Goal: Transaction & Acquisition: Purchase product/service

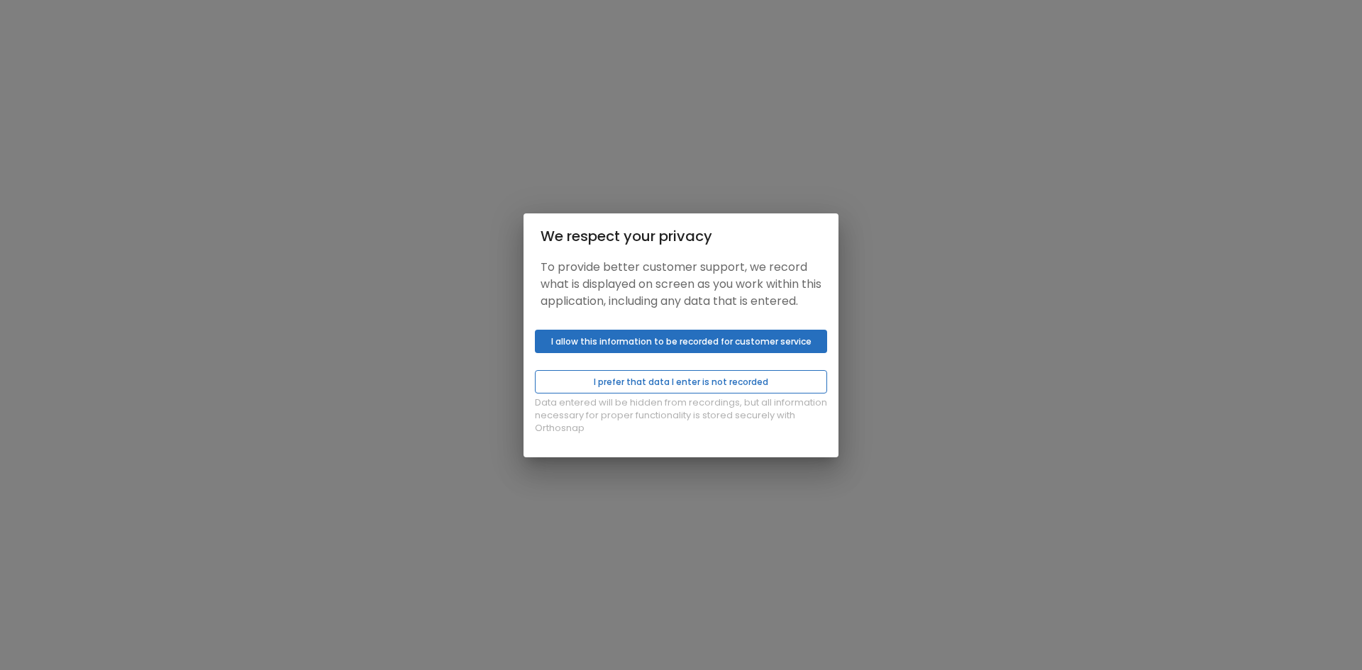
click at [721, 394] on button "I prefer that data I enter is not recorded" at bounding box center [681, 381] width 292 height 23
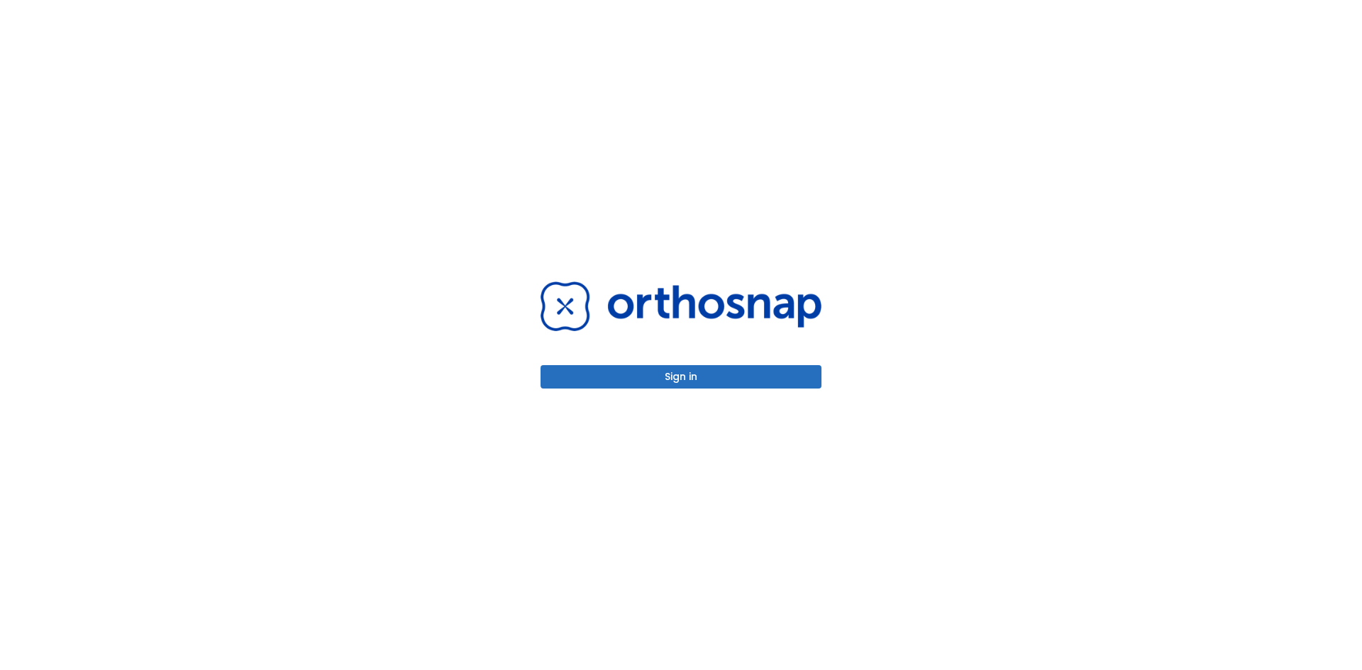
click at [755, 385] on button "Sign in" at bounding box center [681, 376] width 281 height 23
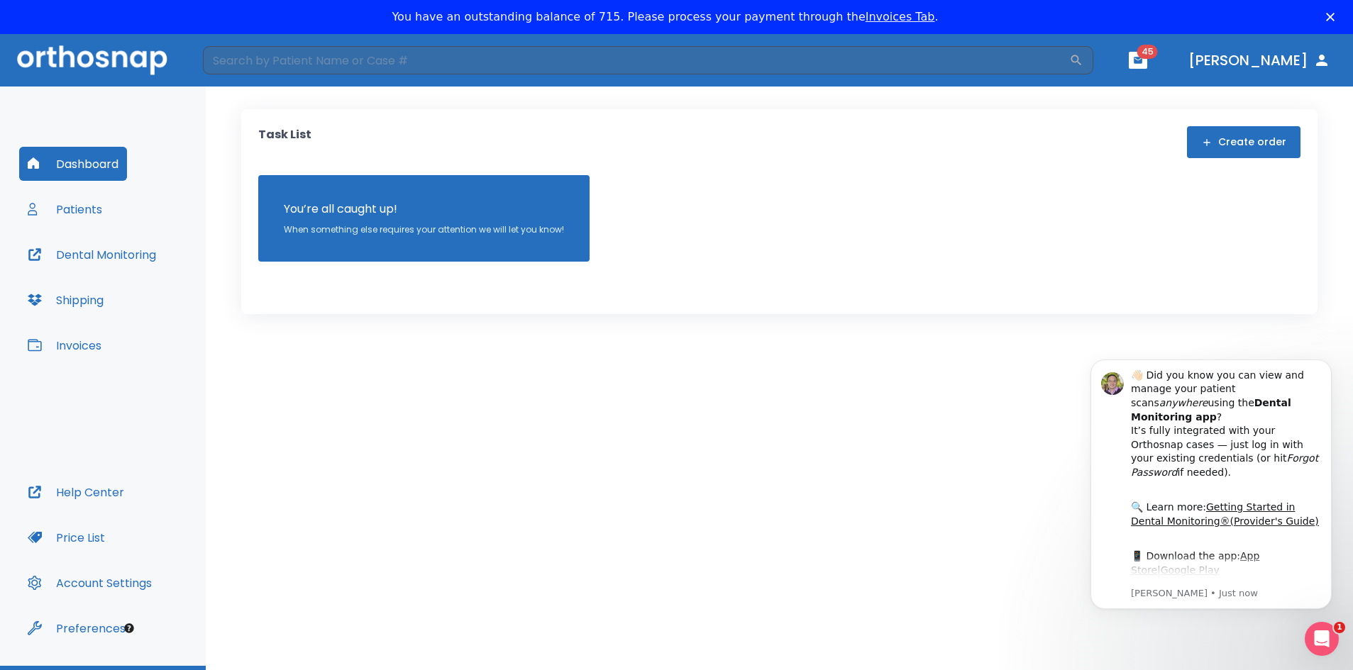
click at [101, 214] on button "Patients" at bounding box center [65, 209] width 92 height 34
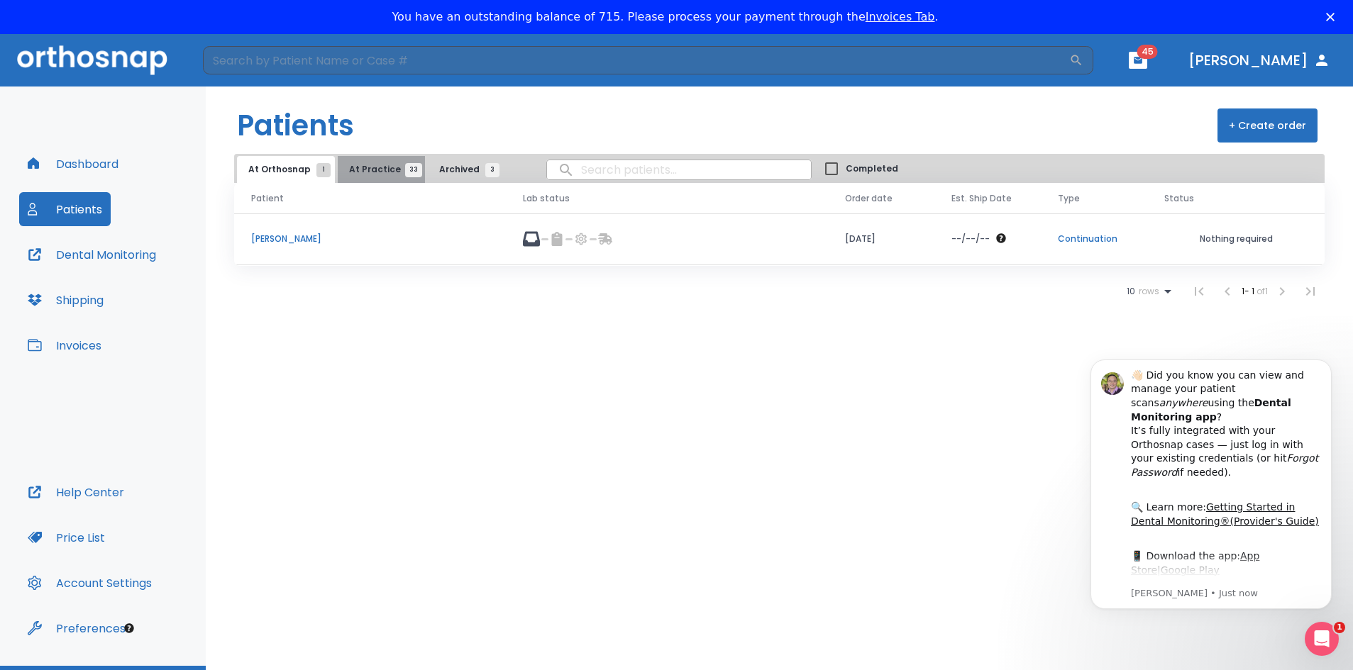
click at [379, 174] on span "At Practice 33" at bounding box center [381, 169] width 65 height 13
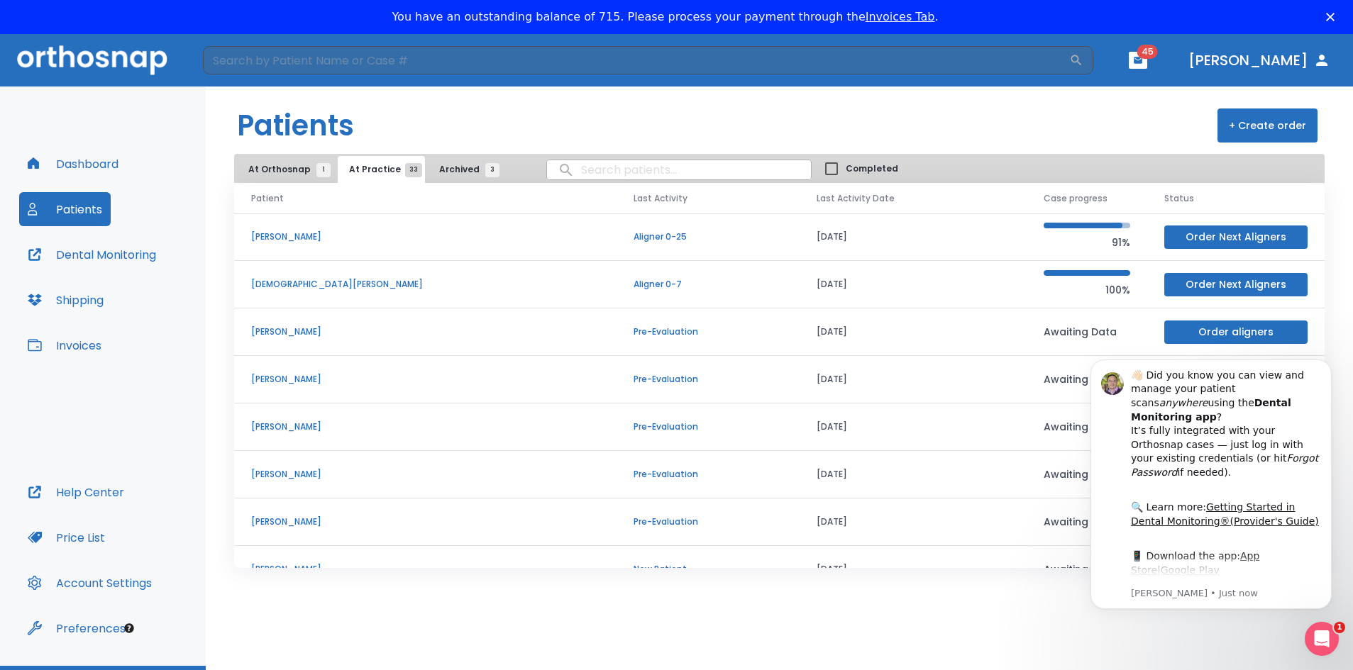
click at [451, 168] on span "Archived 3" at bounding box center [465, 169] width 53 height 13
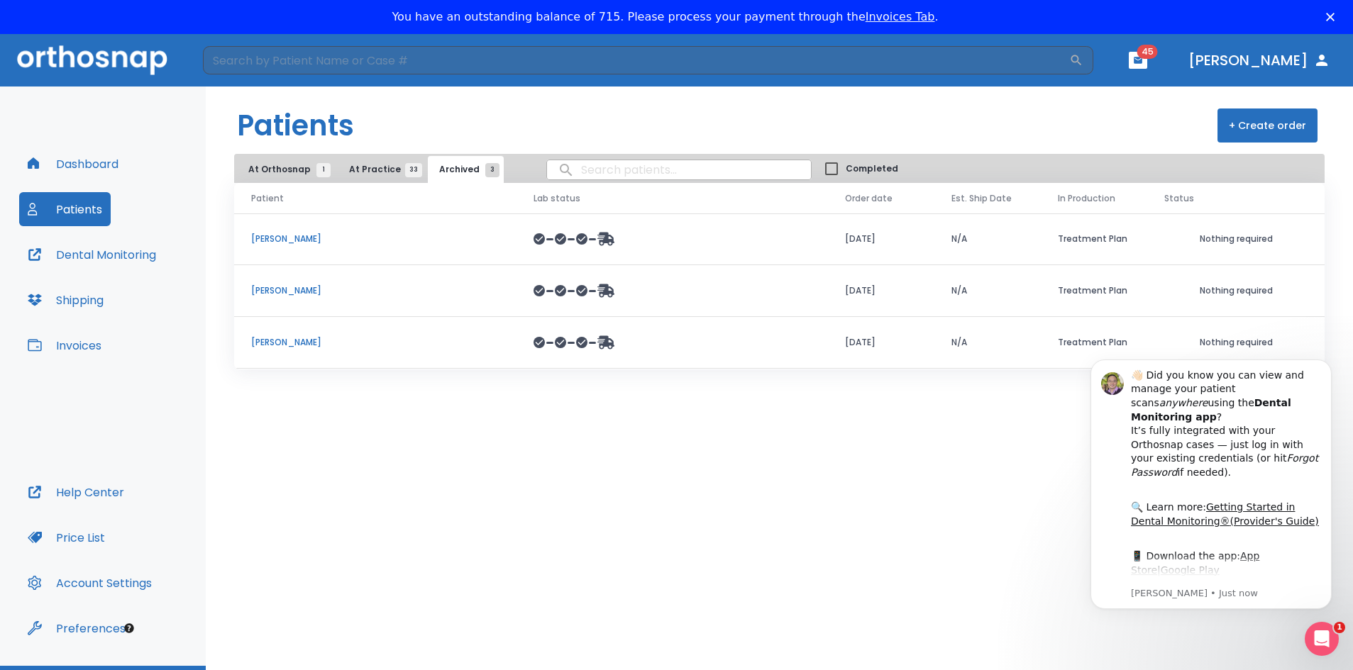
click at [1252, 127] on button "+ Create order" at bounding box center [1267, 126] width 100 height 34
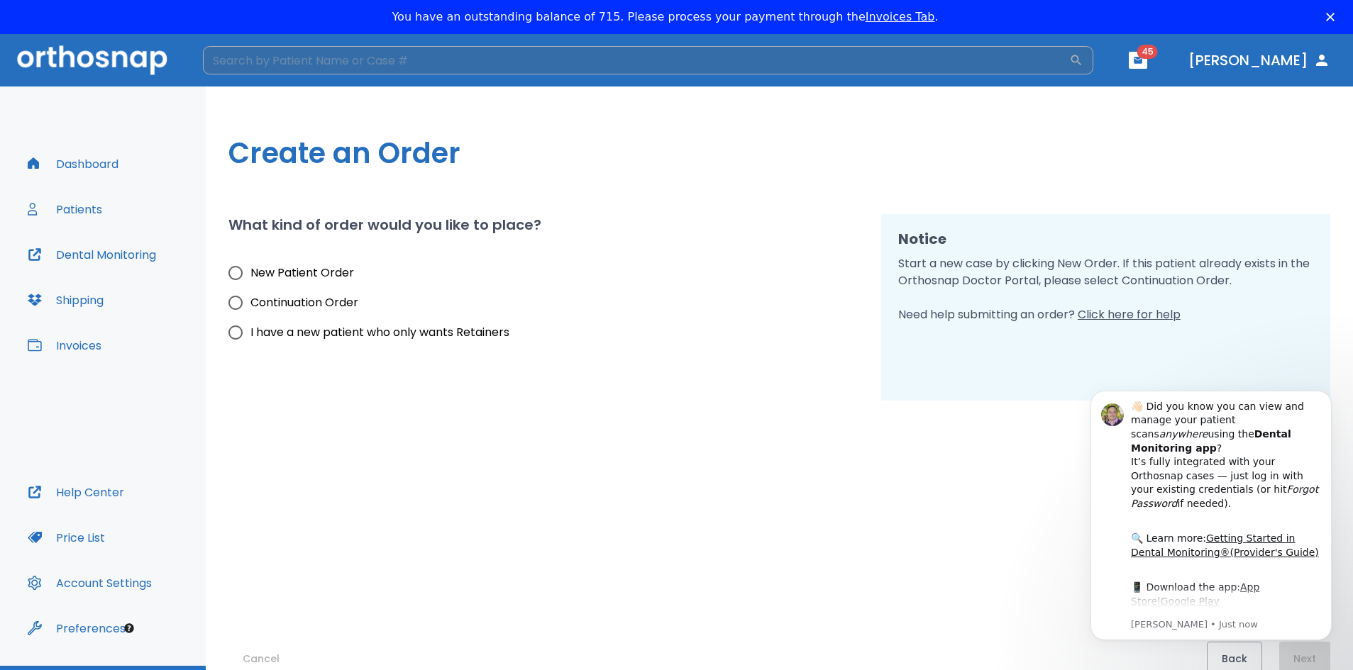
click at [756, 69] on input "search" at bounding box center [636, 60] width 866 height 28
type input "[PERSON_NAME]"
click at [1083, 61] on icon "button" at bounding box center [1076, 60] width 14 height 14
click at [289, 273] on span "New Patient Order" at bounding box center [302, 273] width 104 height 17
click at [250, 273] on input "New Patient Order" at bounding box center [236, 273] width 30 height 30
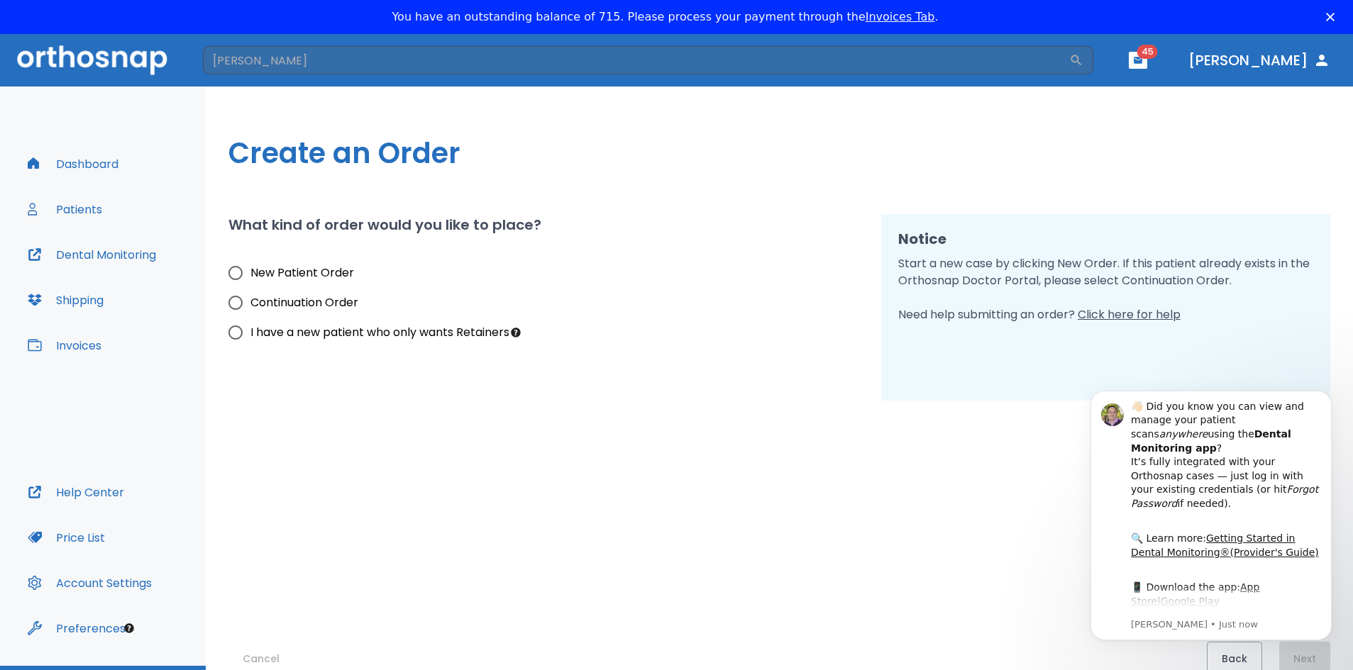
radio input "true"
click html "👋🏻 Did you know you can view and manage your patient scans anywhere using the D…"
click at [1328, 392] on icon "Dismiss notification" at bounding box center [1328, 395] width 8 height 8
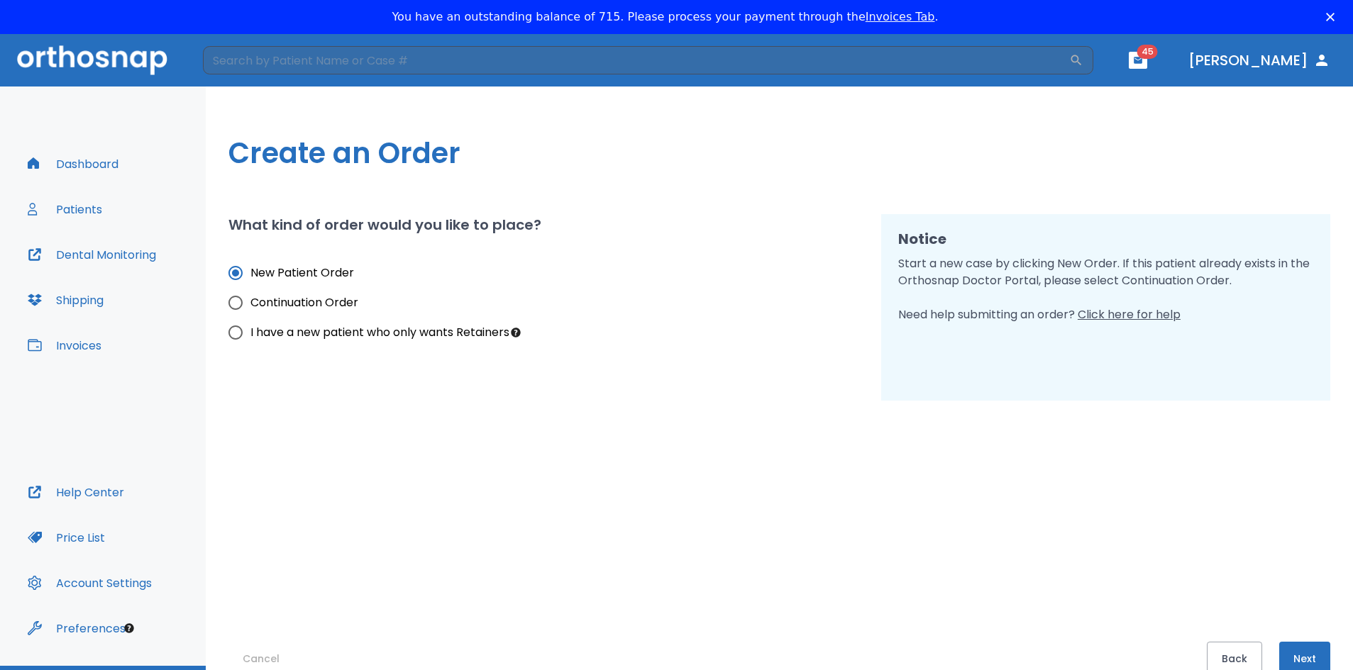
click at [1306, 652] on button "Next" at bounding box center [1304, 659] width 51 height 34
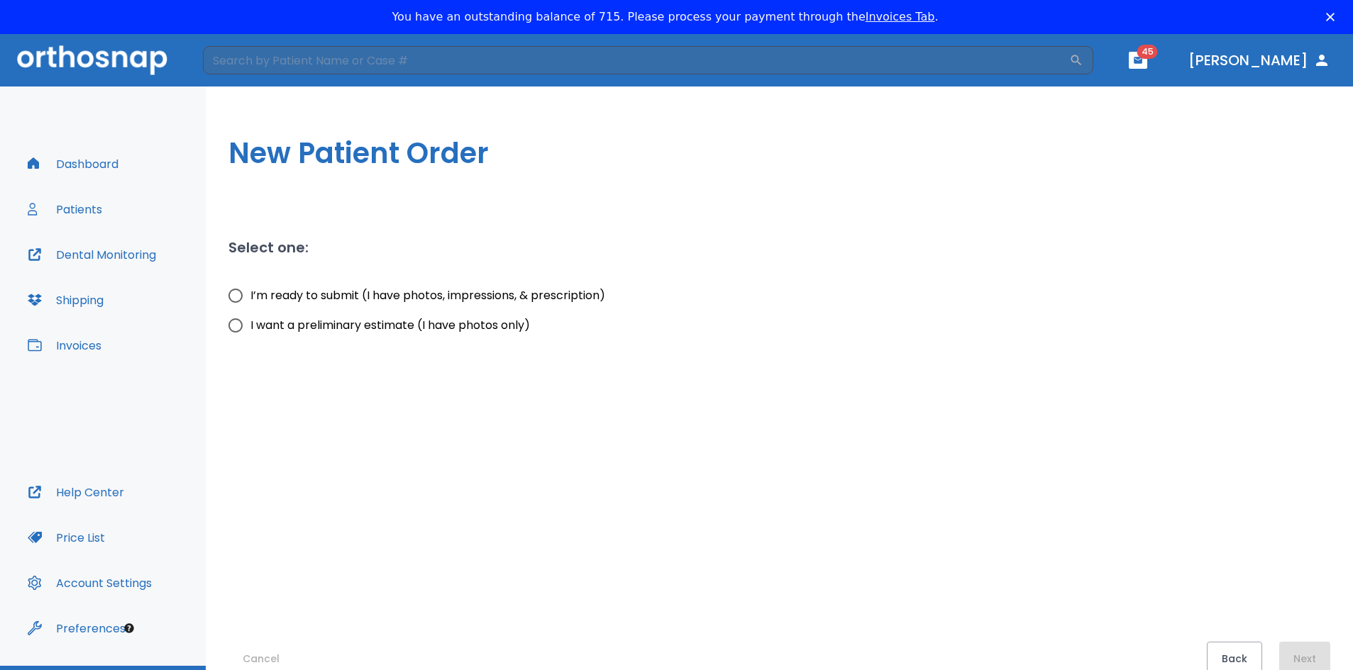
click at [317, 294] on span "I’m ready to submit (I have photos, impressions, & prescription)" at bounding box center [427, 295] width 355 height 17
click at [250, 294] on input "I’m ready to submit (I have photos, impressions, & prescription)" at bounding box center [236, 296] width 30 height 30
radio input "true"
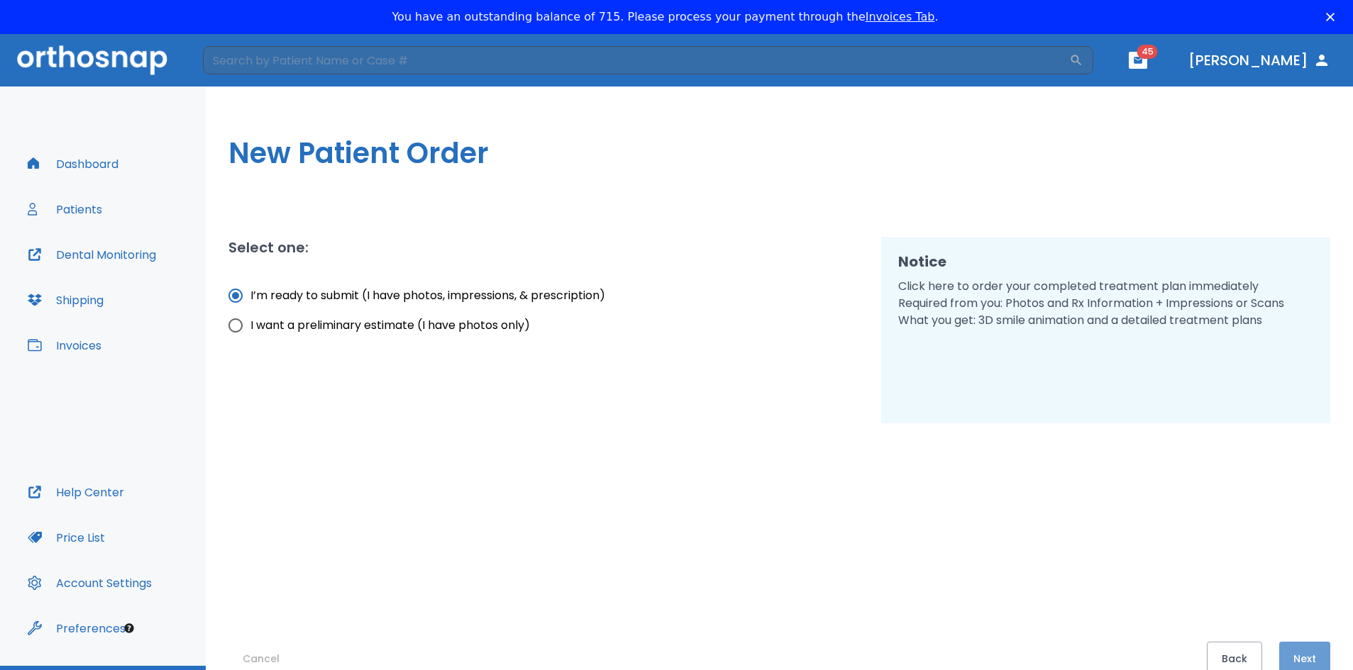
click at [1295, 648] on button "Next" at bounding box center [1304, 659] width 51 height 34
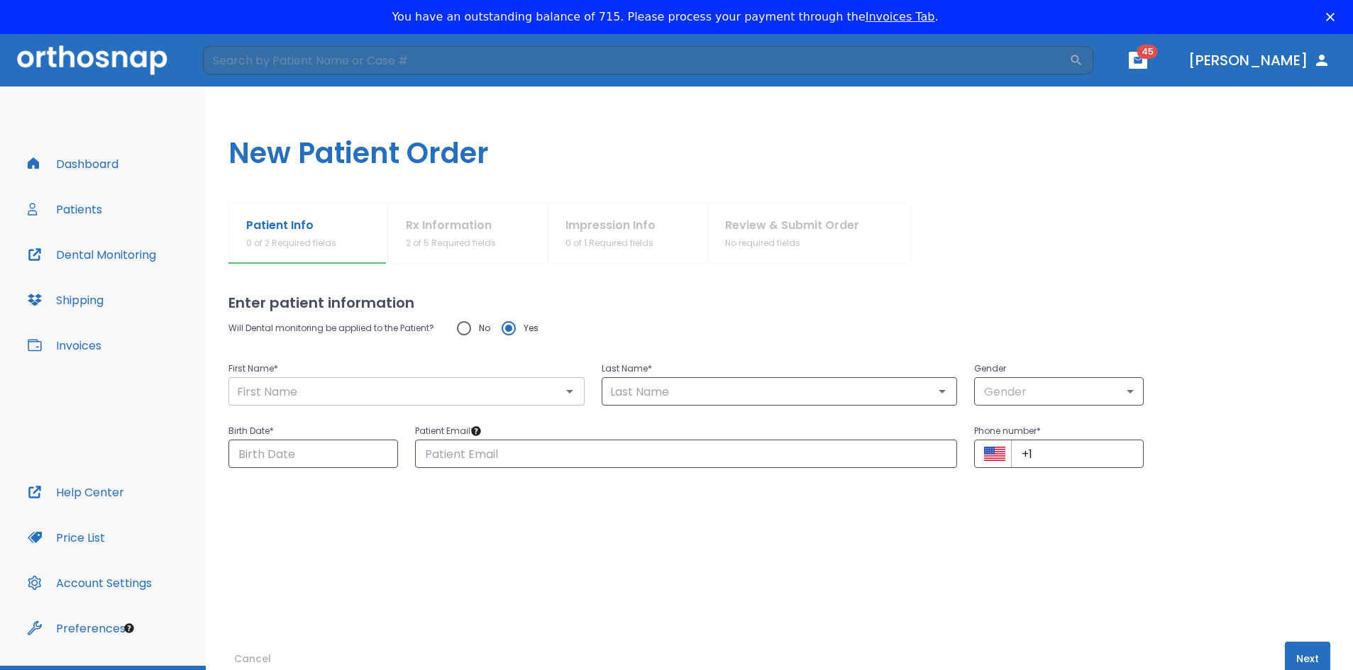
click at [375, 394] on input "text" at bounding box center [407, 392] width 348 height 20
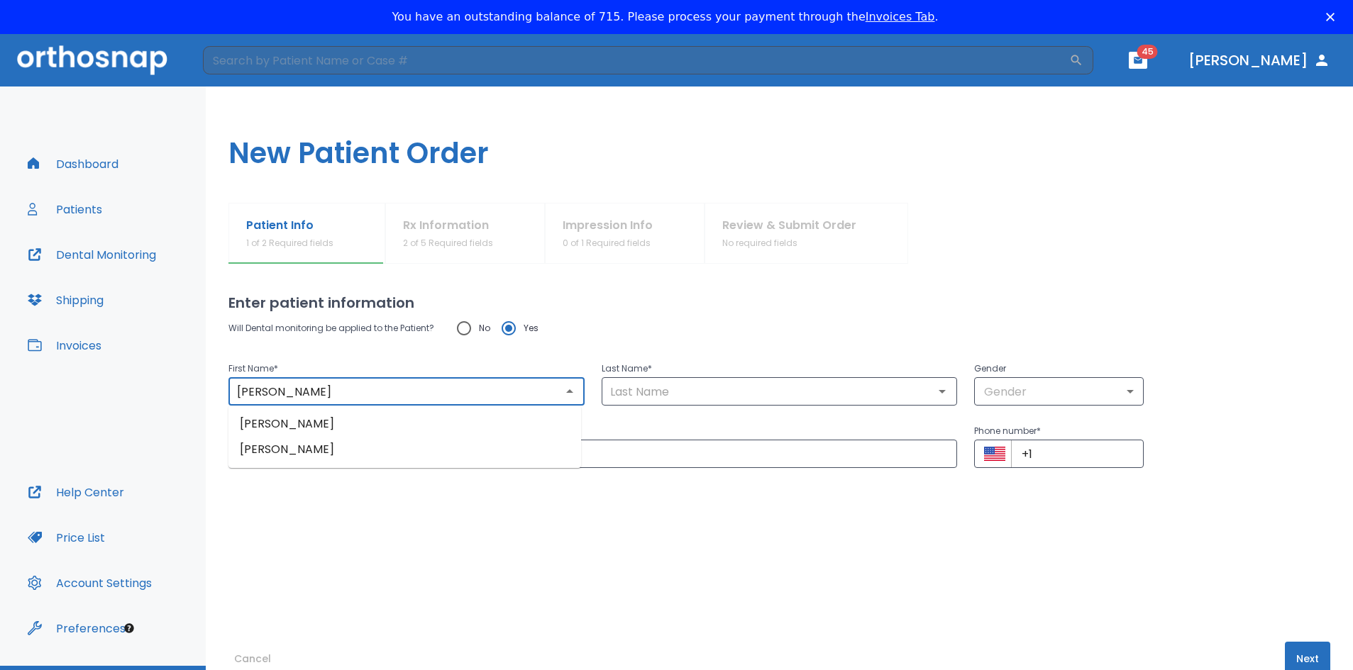
click at [362, 417] on li "[PERSON_NAME]" at bounding box center [404, 424] width 353 height 26
type input "[PERSON_NAME]"
type input "1"
type input "[DATE]"
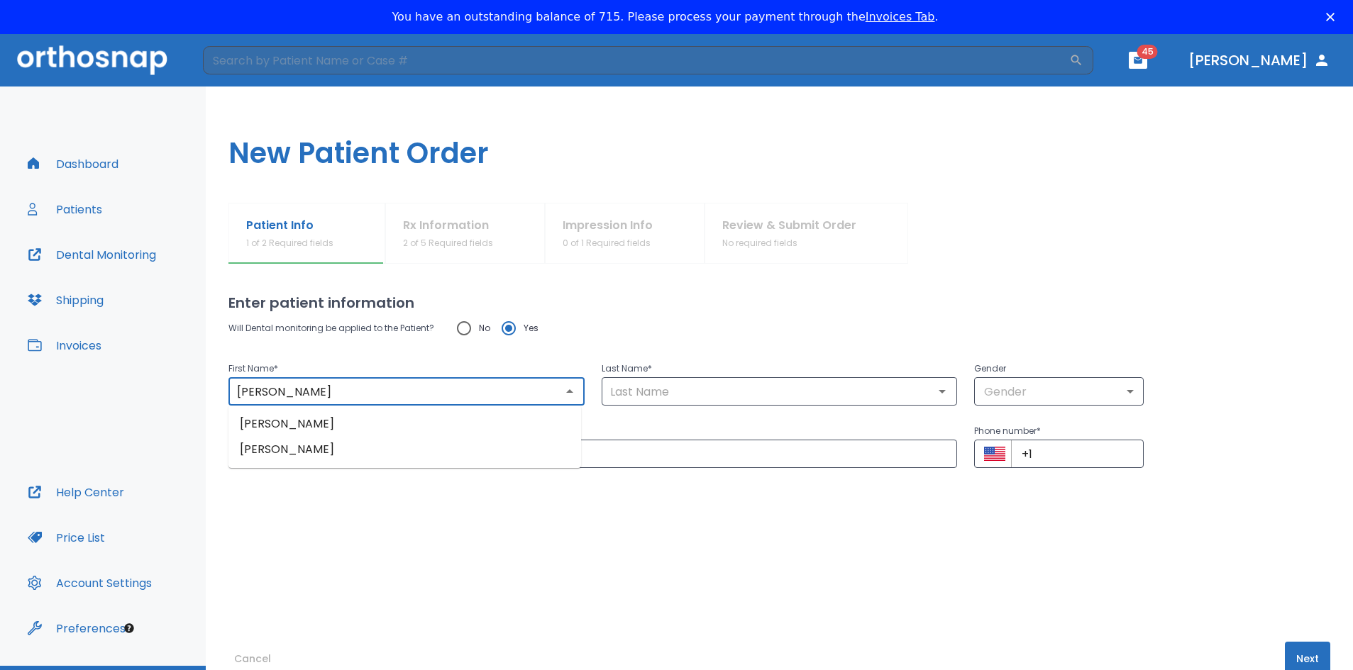
type input "[EMAIL_ADDRESS][DOMAIN_NAME]"
type input "[PHONE_NUMBER]"
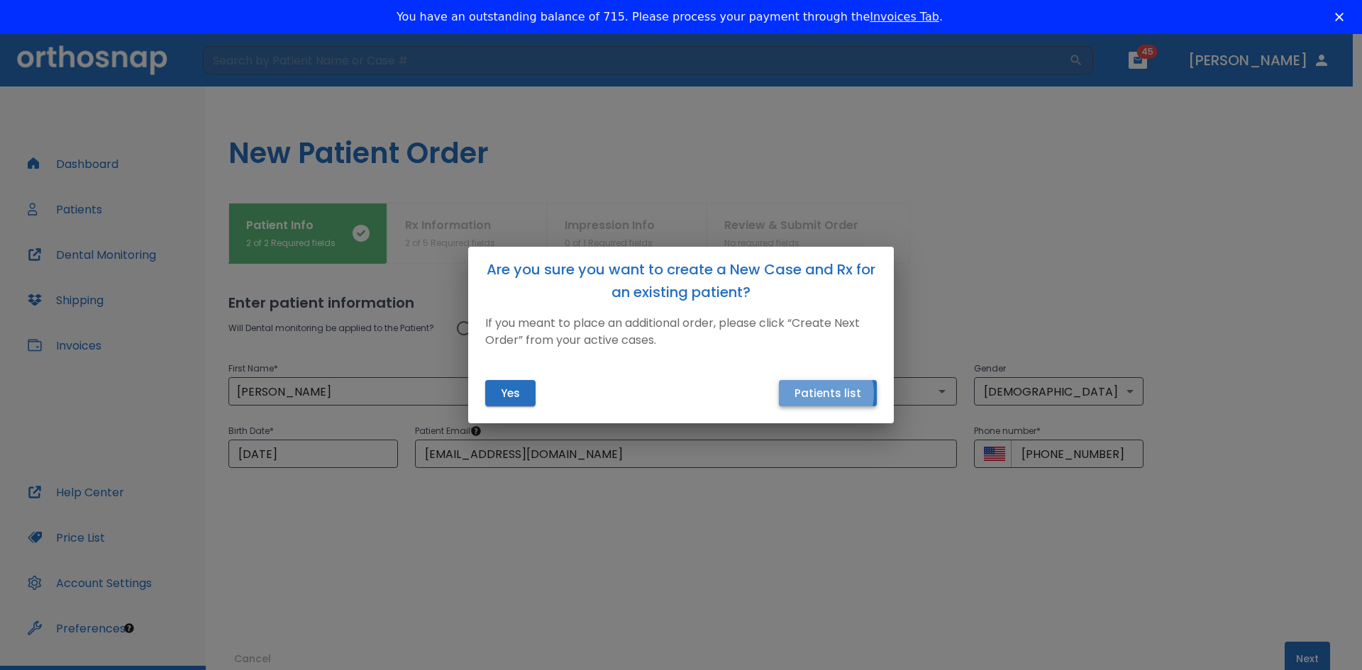
click at [818, 394] on button "Patients list" at bounding box center [828, 393] width 98 height 26
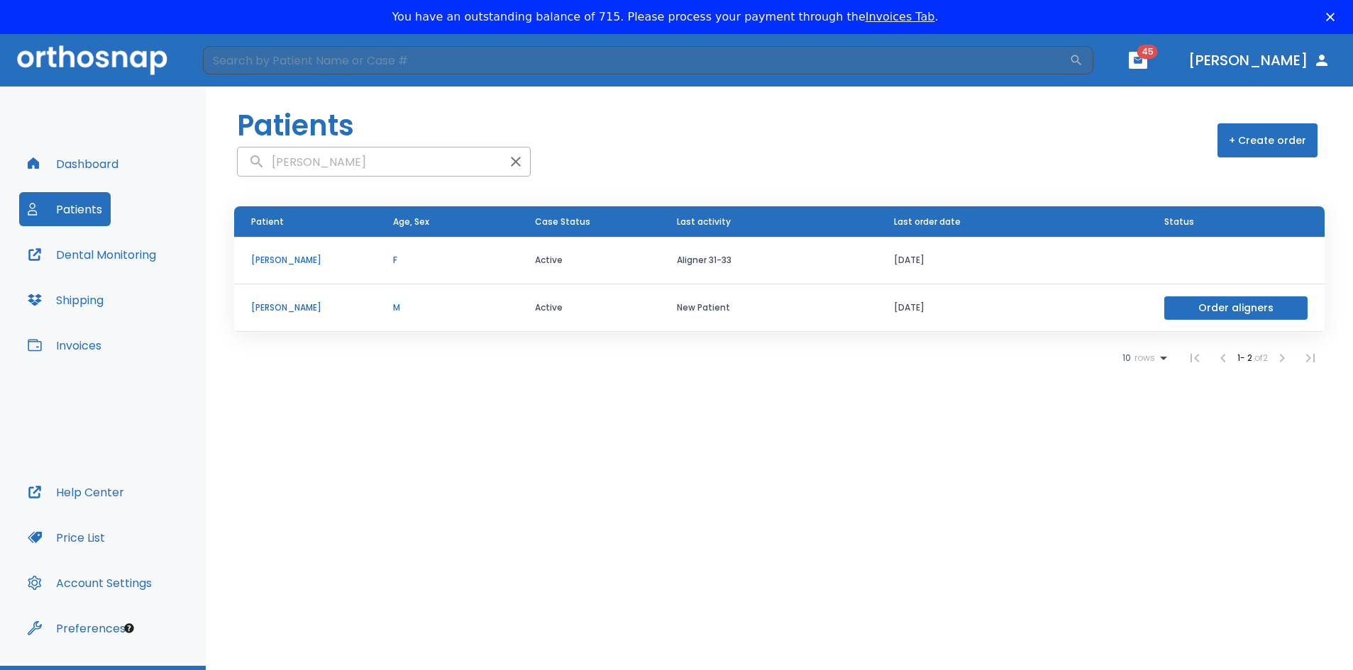
click at [276, 303] on p "[PERSON_NAME]" at bounding box center [305, 307] width 108 height 13
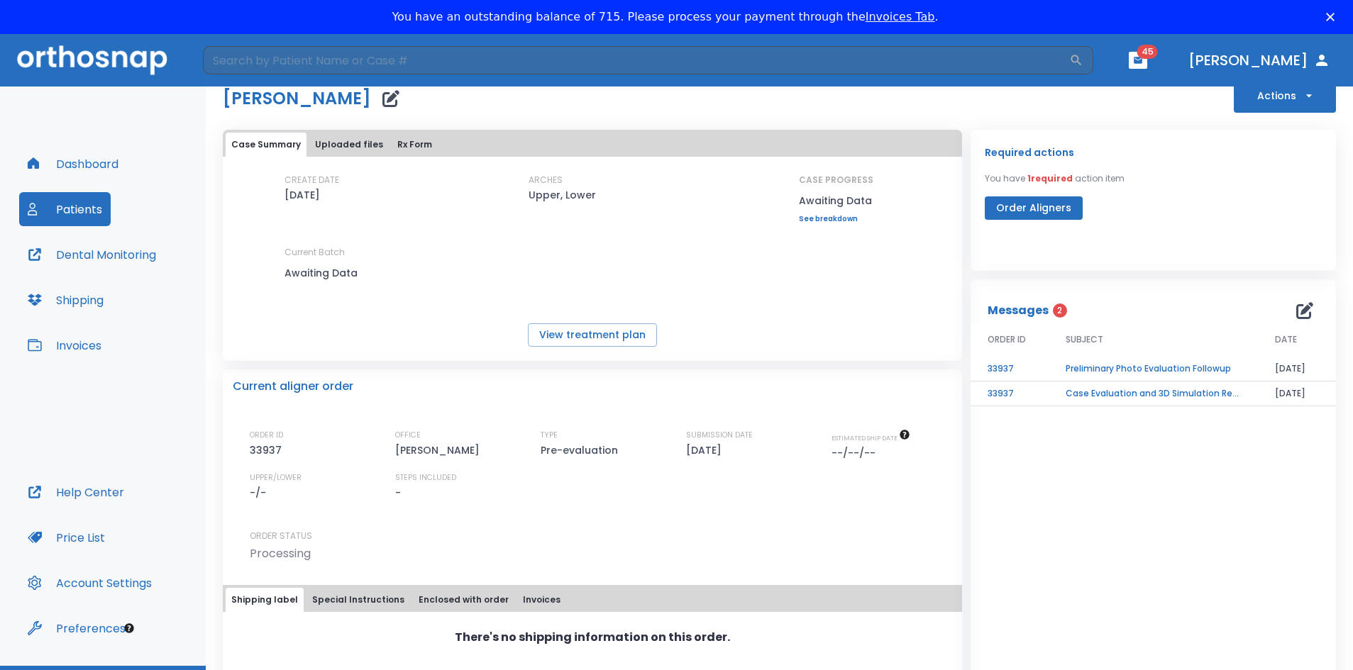
scroll to position [34, 0]
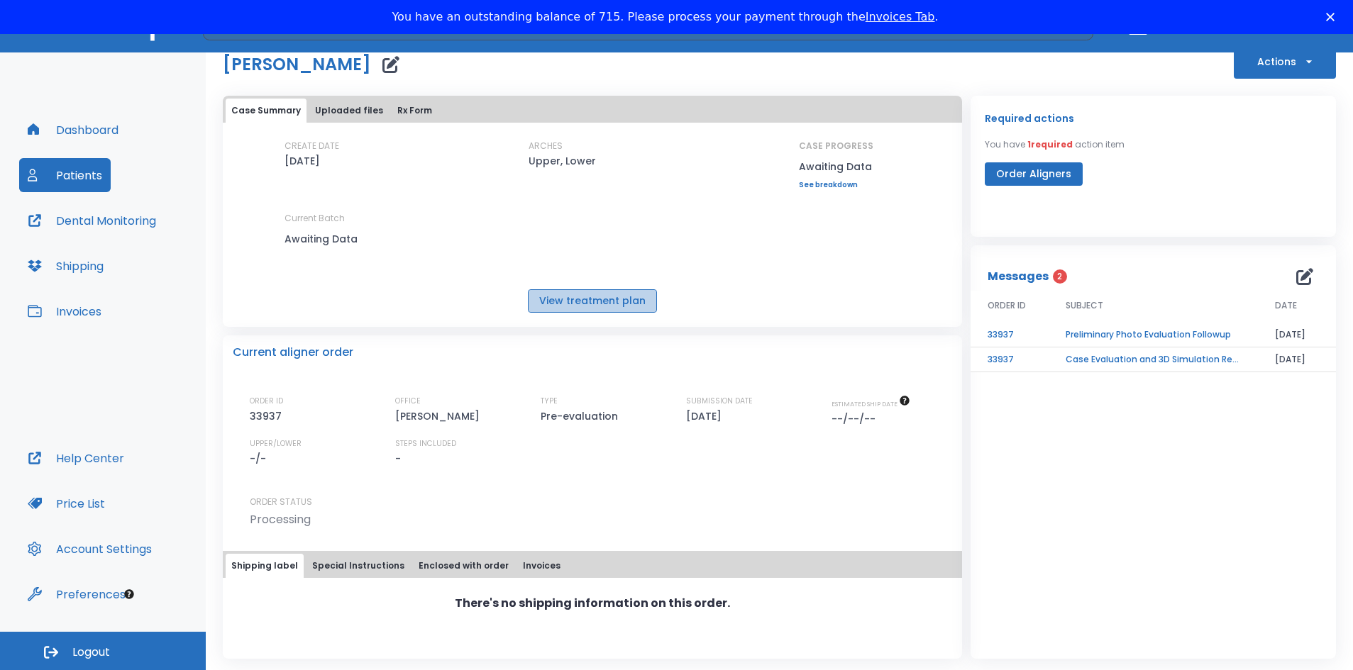
click at [594, 309] on button "View treatment plan" at bounding box center [592, 300] width 129 height 23
click at [350, 114] on button "Uploaded files" at bounding box center [348, 111] width 79 height 24
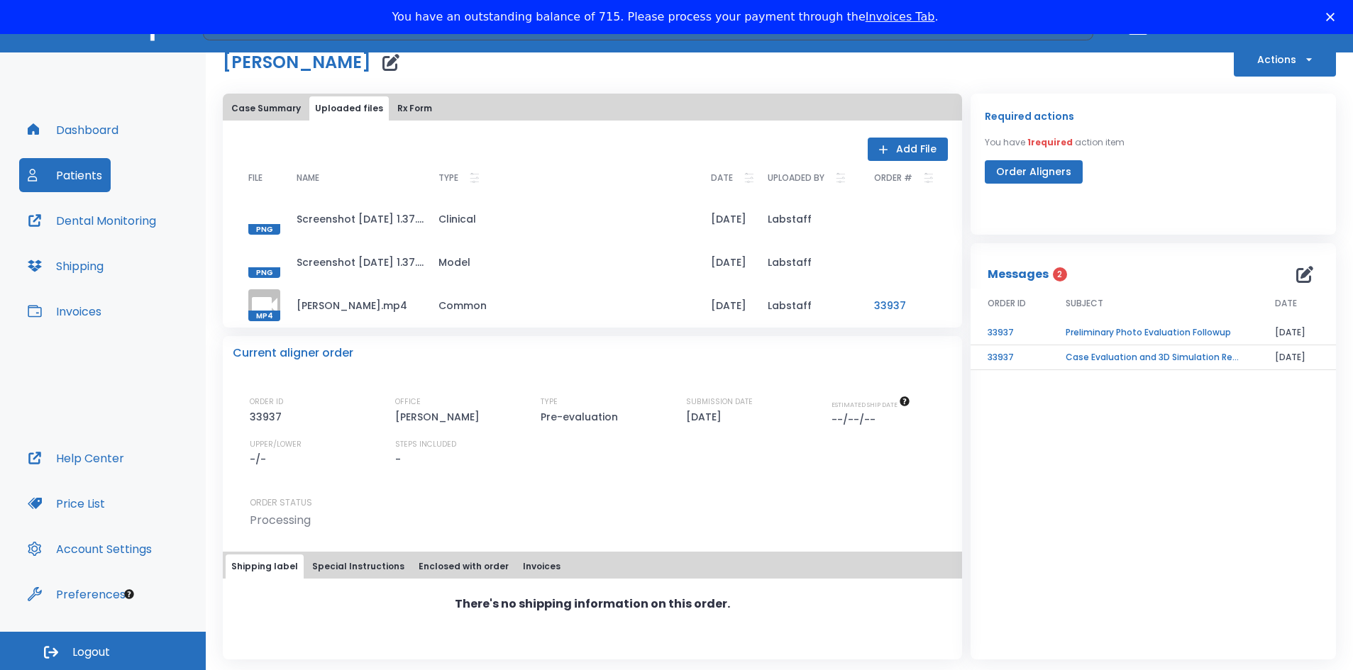
scroll to position [38, 0]
click at [413, 114] on button "Rx Form" at bounding box center [415, 108] width 46 height 24
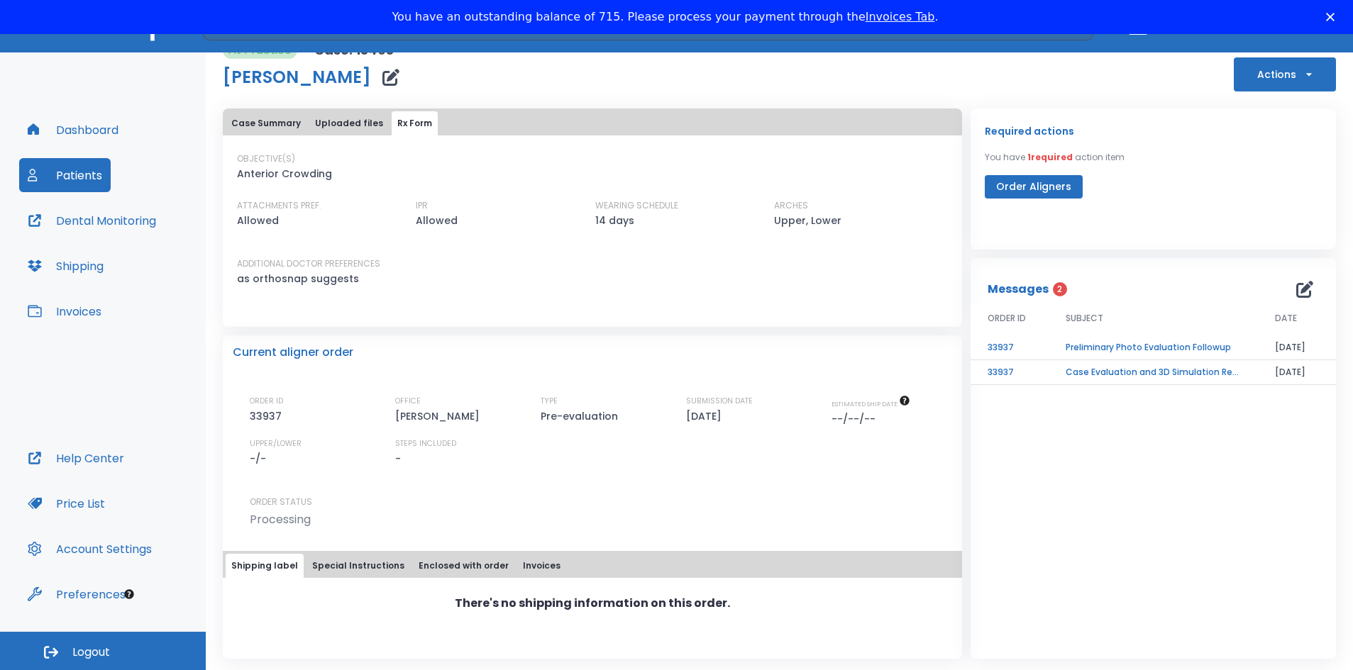
scroll to position [22, 0]
click at [365, 128] on button "Uploaded files" at bounding box center [348, 123] width 79 height 24
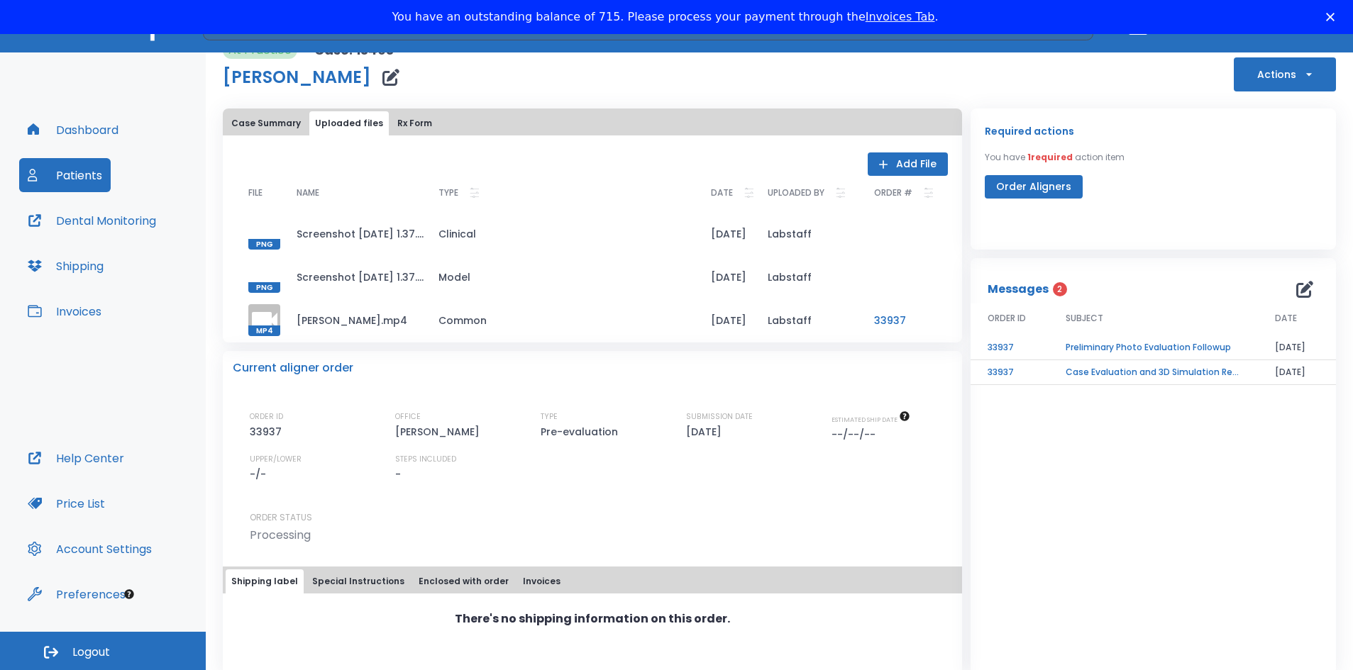
click at [393, 279] on td "Screenshot [DATE] 1.37.28 PM.png" at bounding box center [356, 276] width 142 height 43
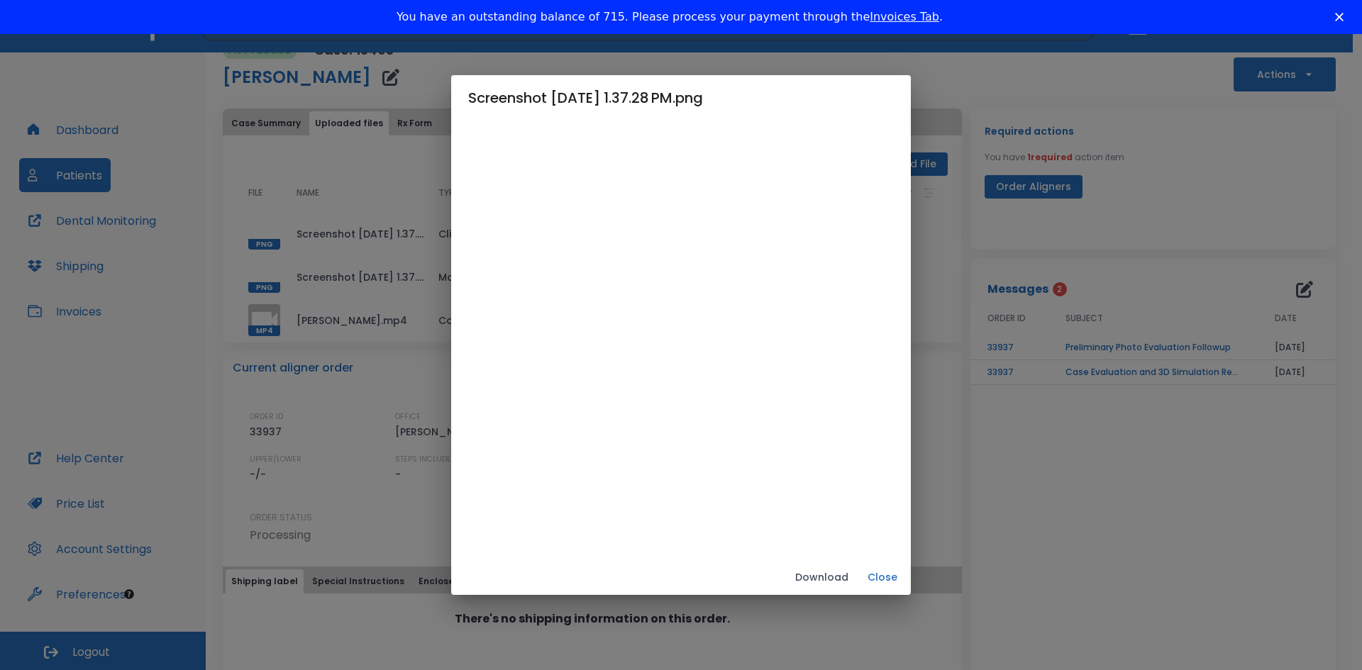
click at [905, 580] on button "Close" at bounding box center [882, 577] width 45 height 23
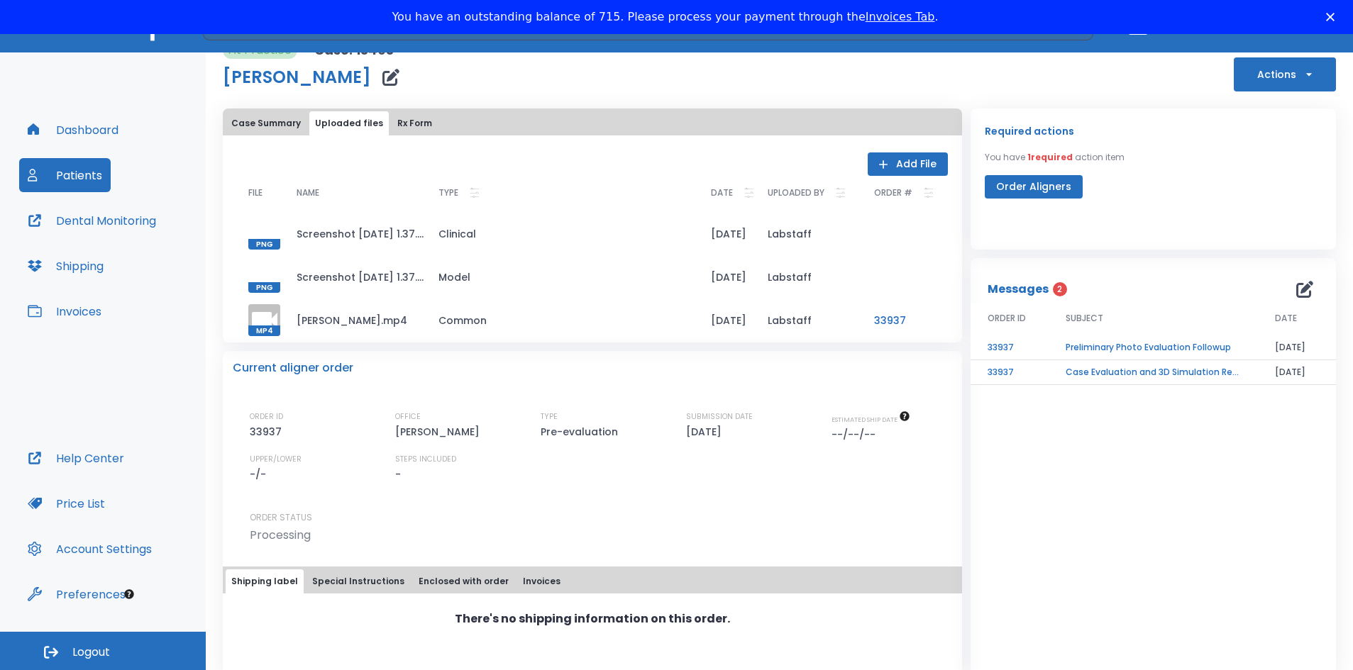
click at [386, 231] on td "Screenshot [DATE] 1.37.28 PM.png" at bounding box center [356, 233] width 142 height 43
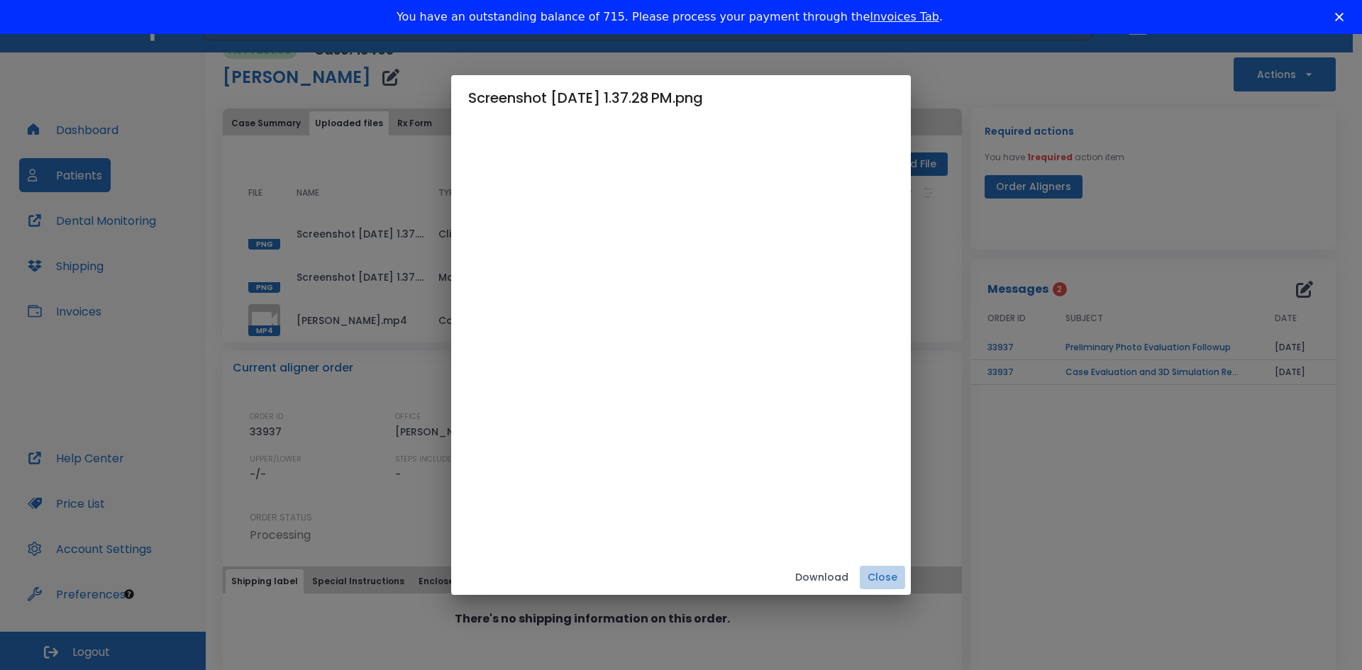
click at [905, 578] on button "Close" at bounding box center [882, 577] width 45 height 23
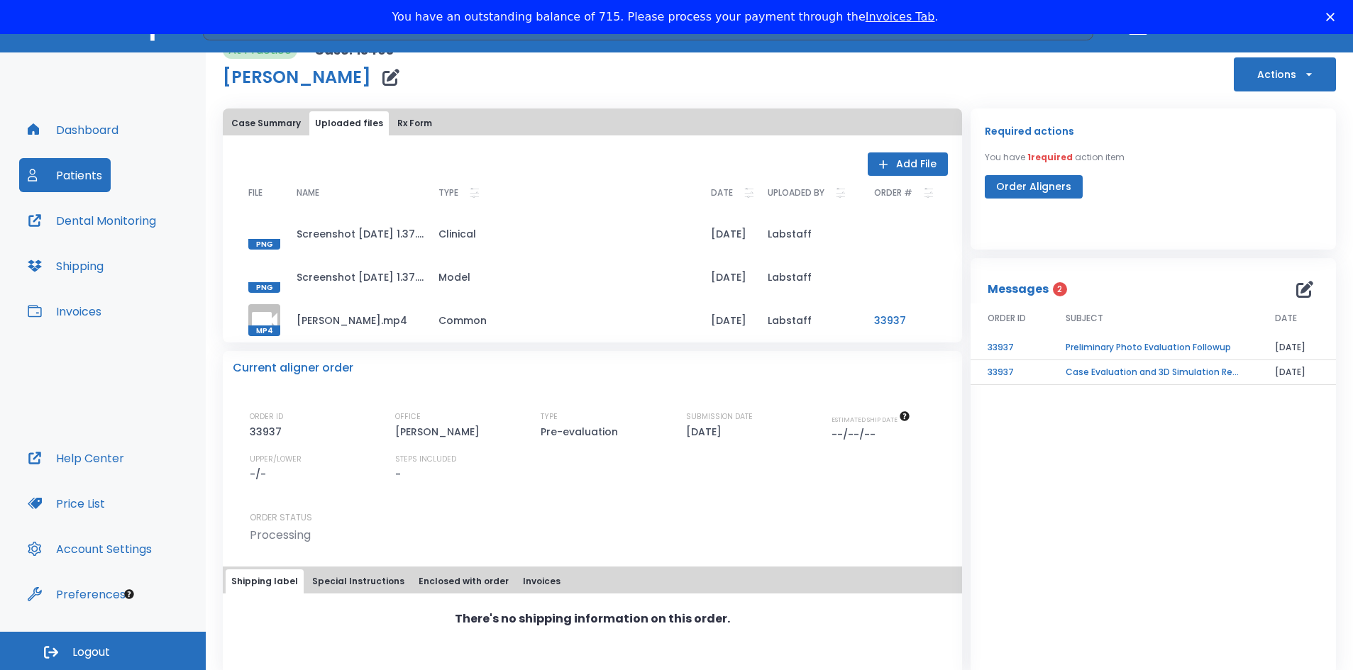
click at [1015, 188] on button "Order Aligners" at bounding box center [1034, 186] width 98 height 23
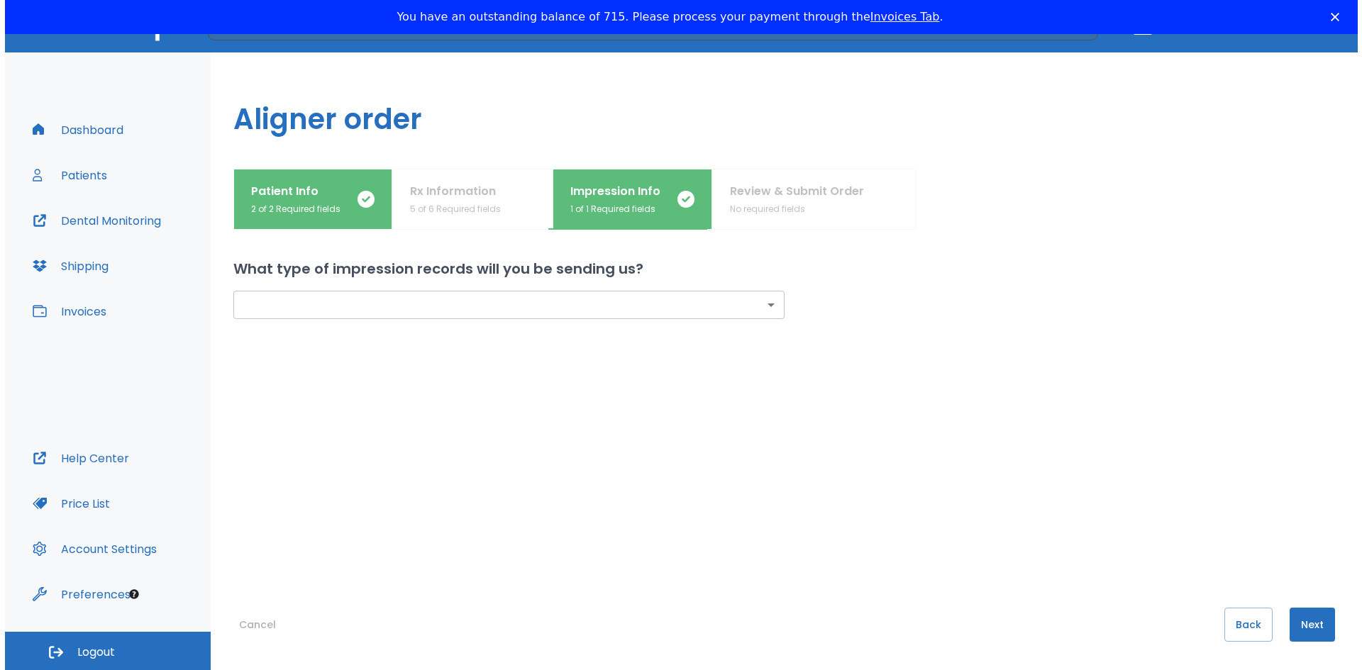
click at [602, 304] on body "​ 45 [PERSON_NAME] Dashboard Patients Dental Monitoring Shipping Invoices Help …" at bounding box center [676, 335] width 1353 height 670
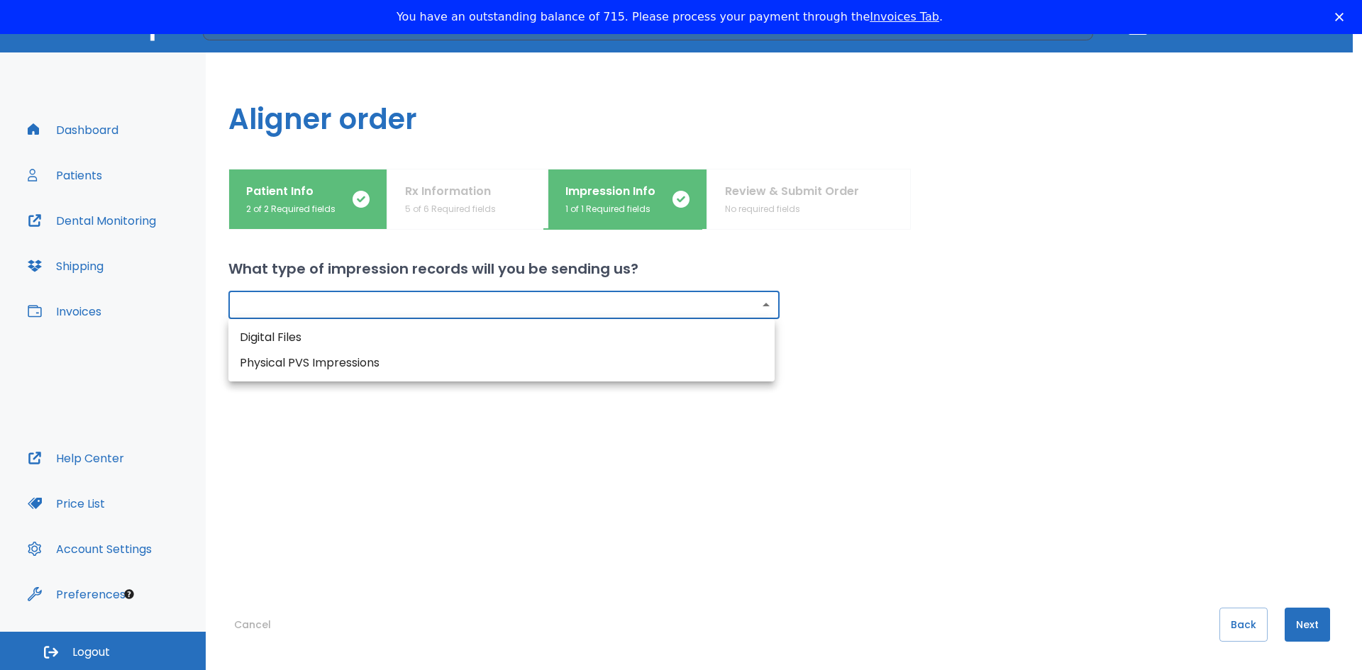
click at [580, 366] on li "Physical PVS Impressions" at bounding box center [501, 363] width 546 height 26
type input "physical"
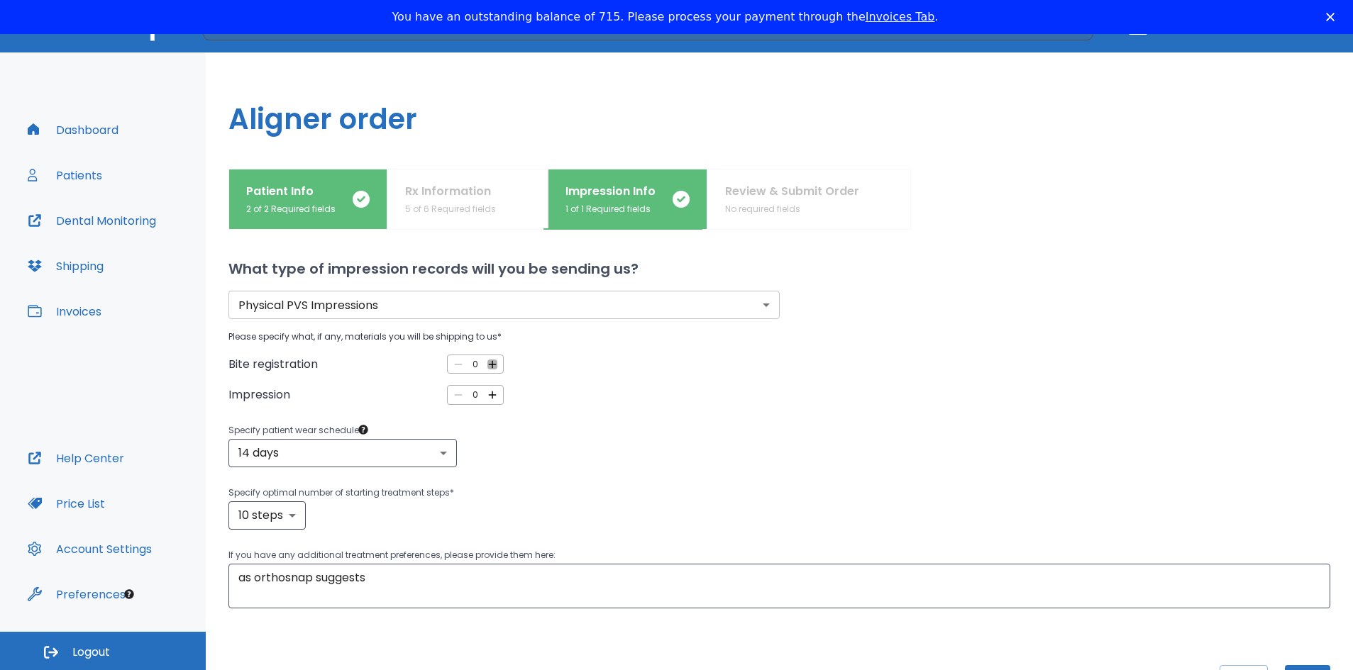
click at [493, 362] on icon "button" at bounding box center [492, 364] width 13 height 13
type input "1"
click at [492, 394] on icon "button" at bounding box center [492, 395] width 13 height 13
type input "2"
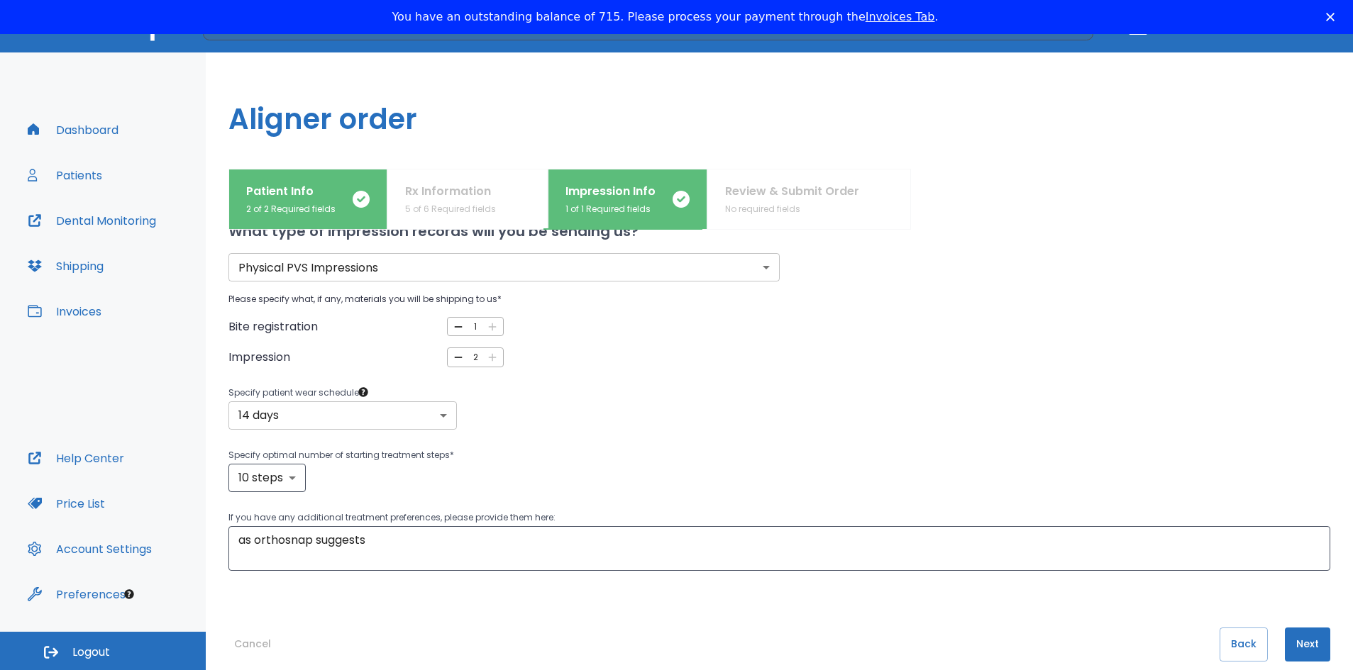
scroll to position [57, 0]
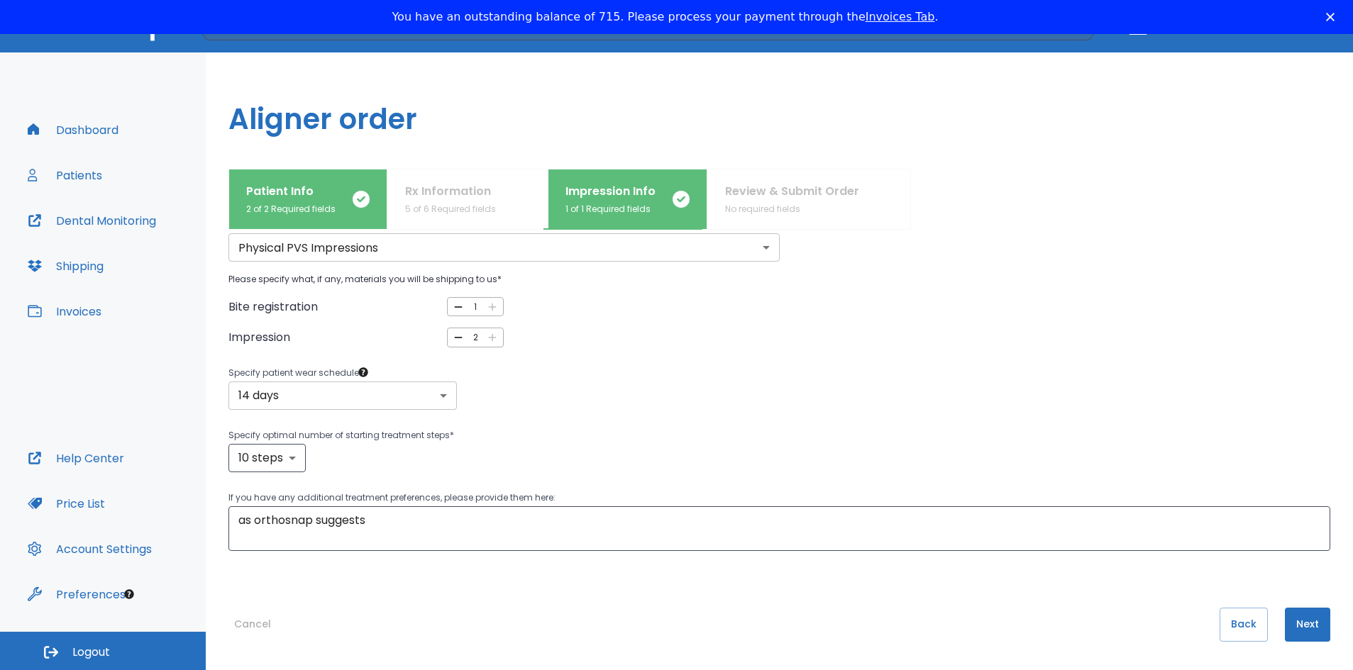
click at [445, 399] on body "​ 45 [PERSON_NAME] Dashboard Patients Dental Monitoring Shipping Invoices Help …" at bounding box center [676, 335] width 1353 height 670
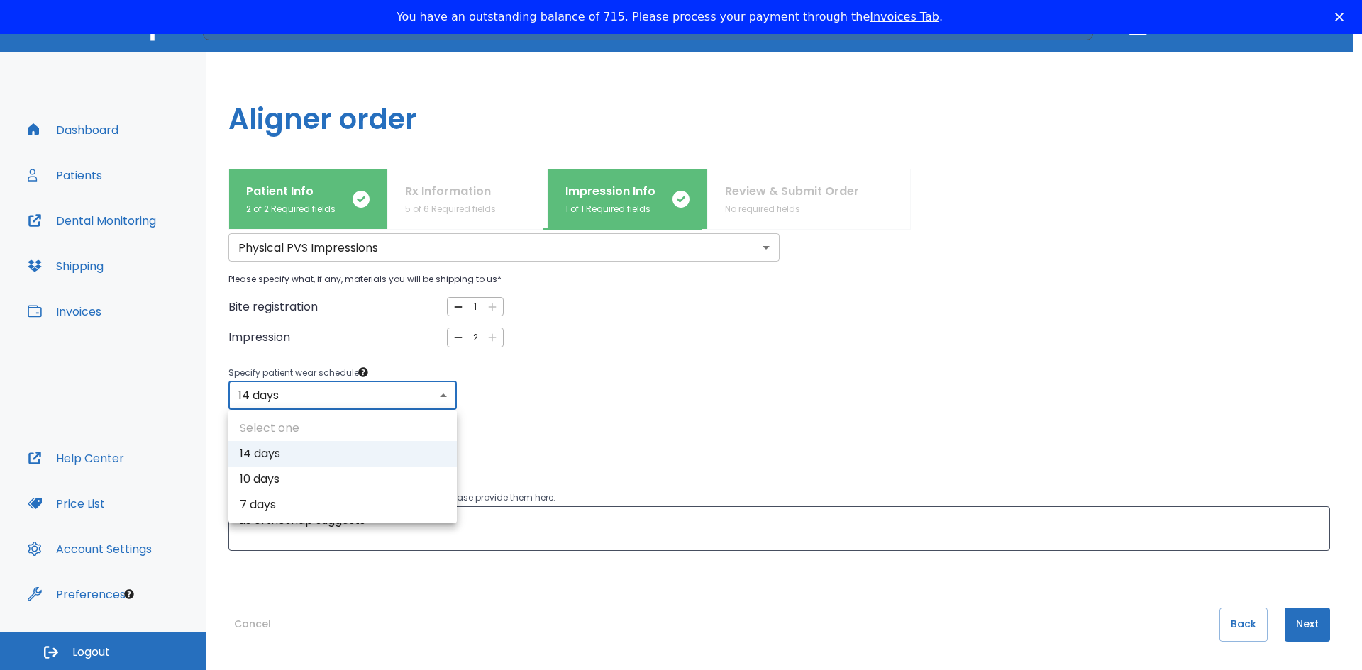
click at [445, 399] on div at bounding box center [681, 335] width 1362 height 670
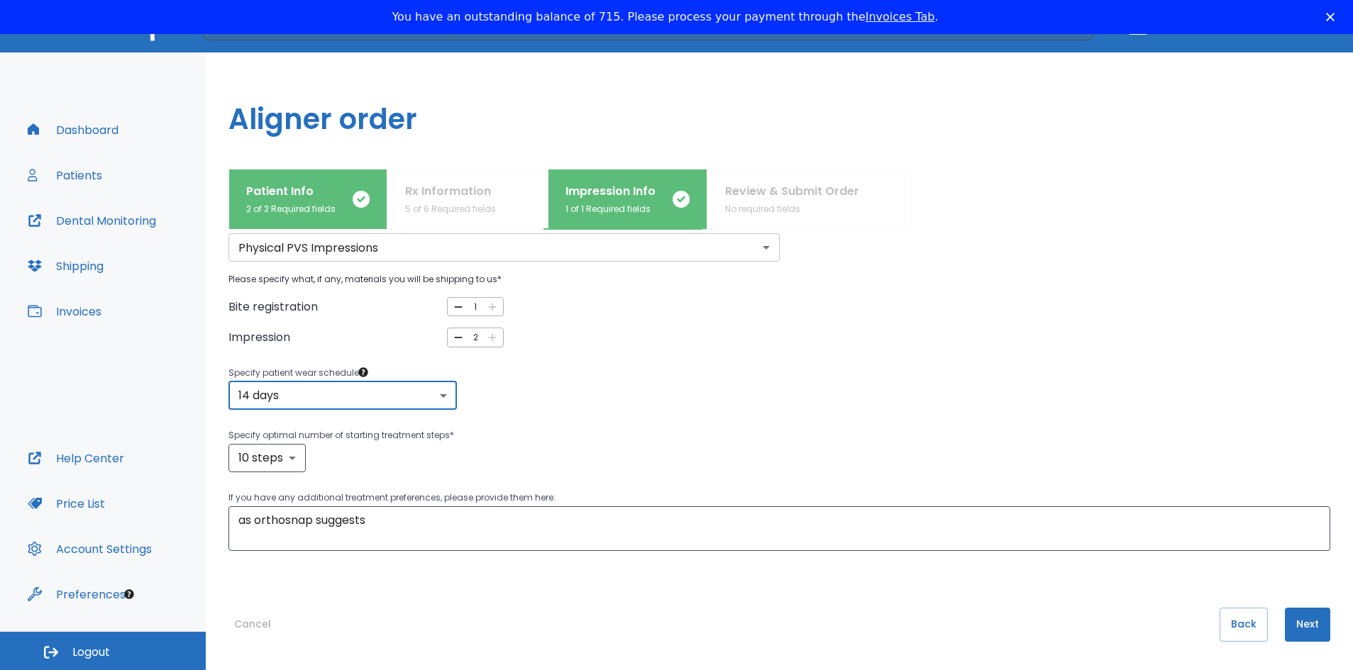
click at [1302, 626] on button "Next" at bounding box center [1307, 625] width 45 height 34
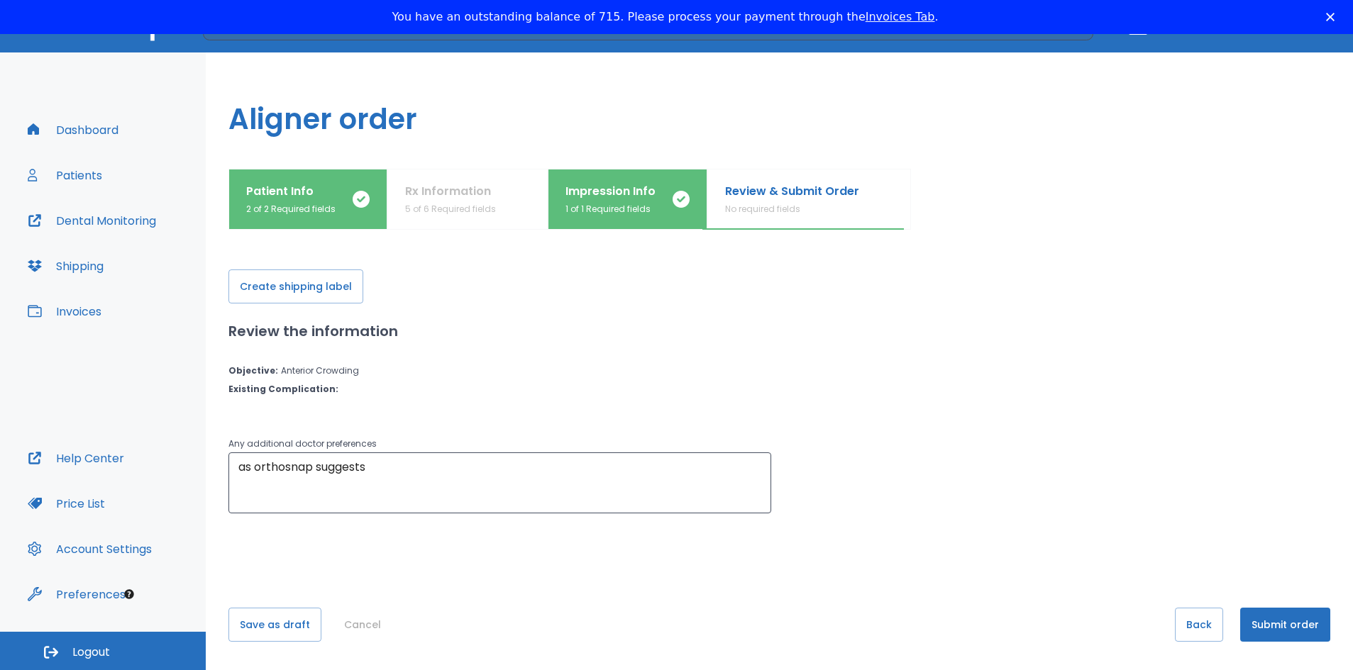
scroll to position [0, 0]
click at [1256, 624] on button "Submit order" at bounding box center [1285, 625] width 90 height 34
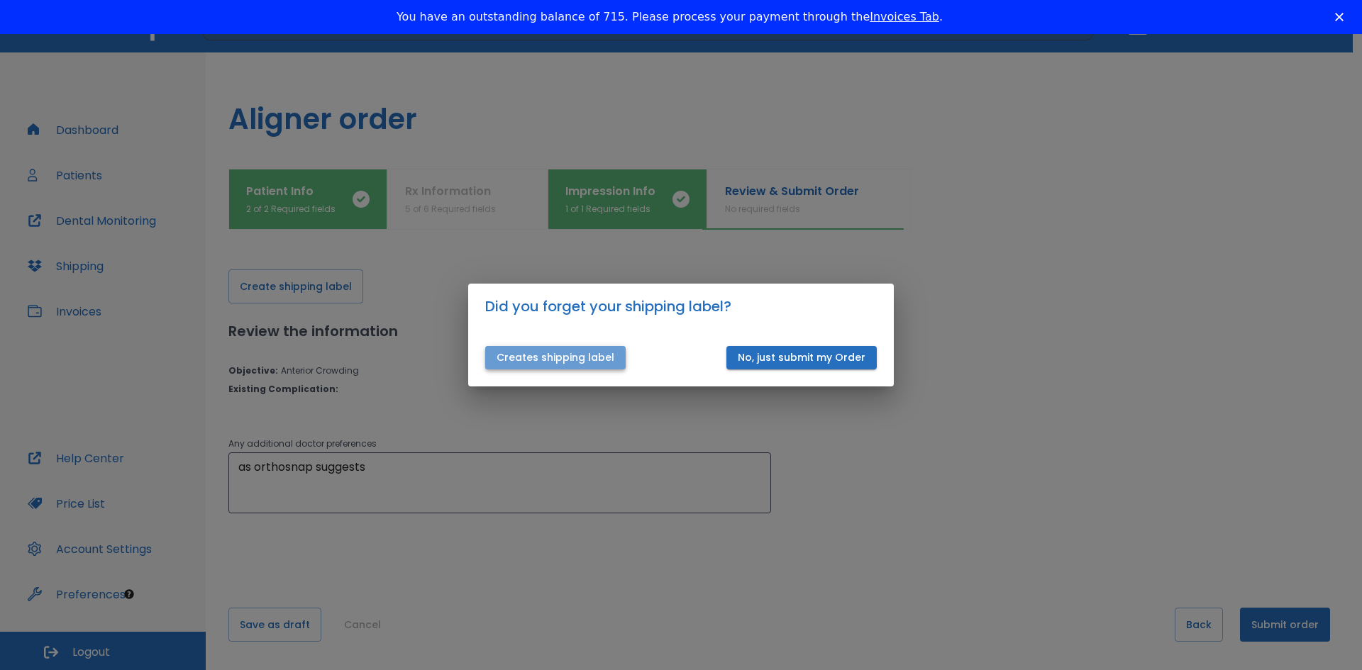
click at [594, 355] on button "Creates shipping label" at bounding box center [555, 357] width 140 height 23
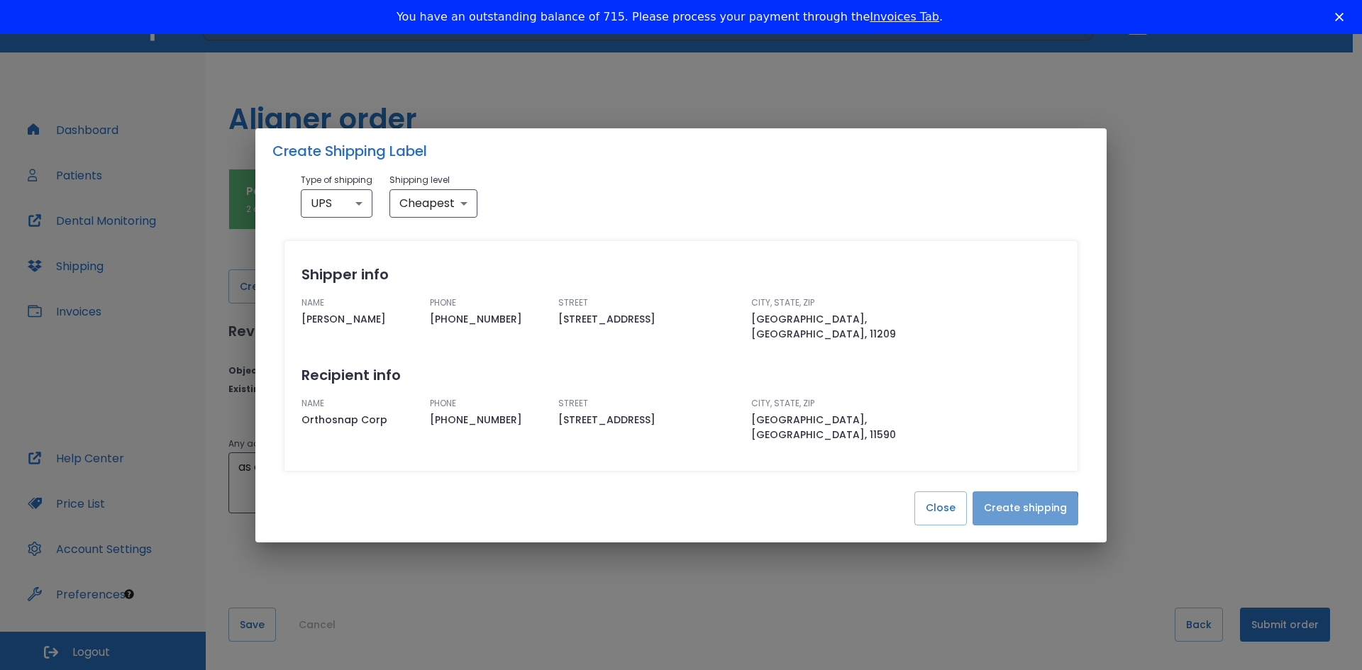
click at [1012, 497] on button "Create shipping" at bounding box center [1026, 509] width 106 height 34
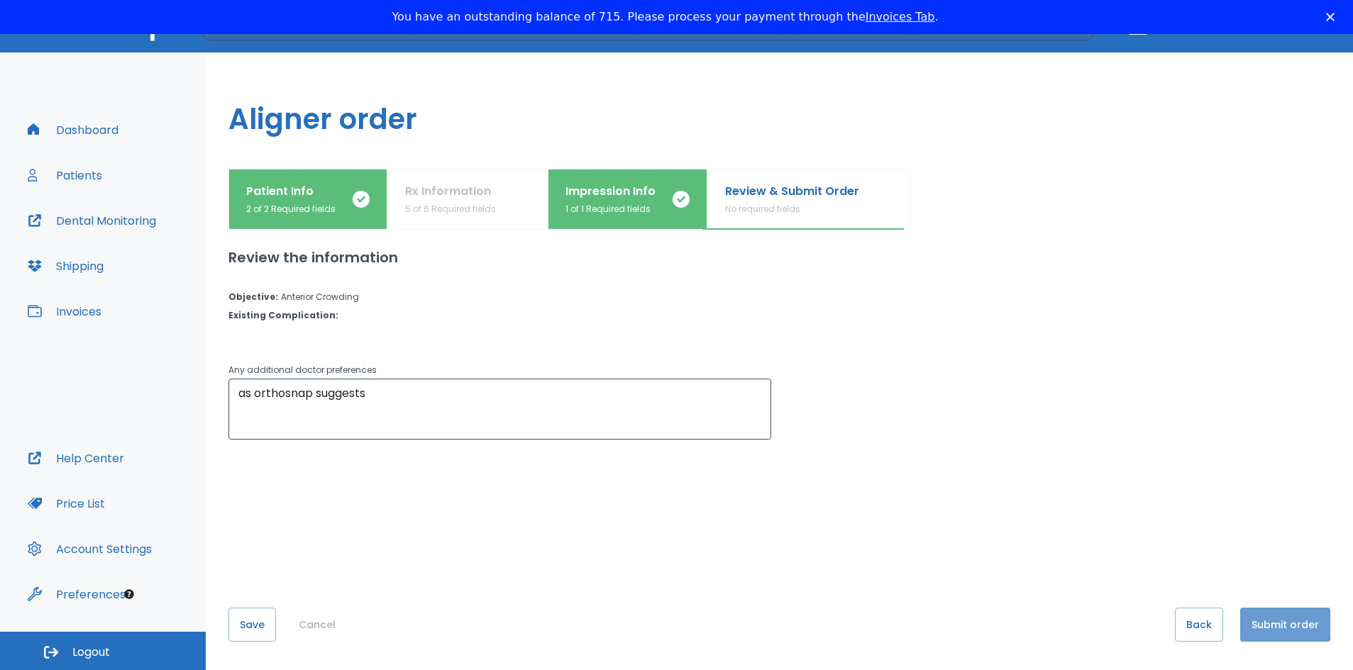
click at [1251, 623] on button "Submit order" at bounding box center [1285, 625] width 90 height 34
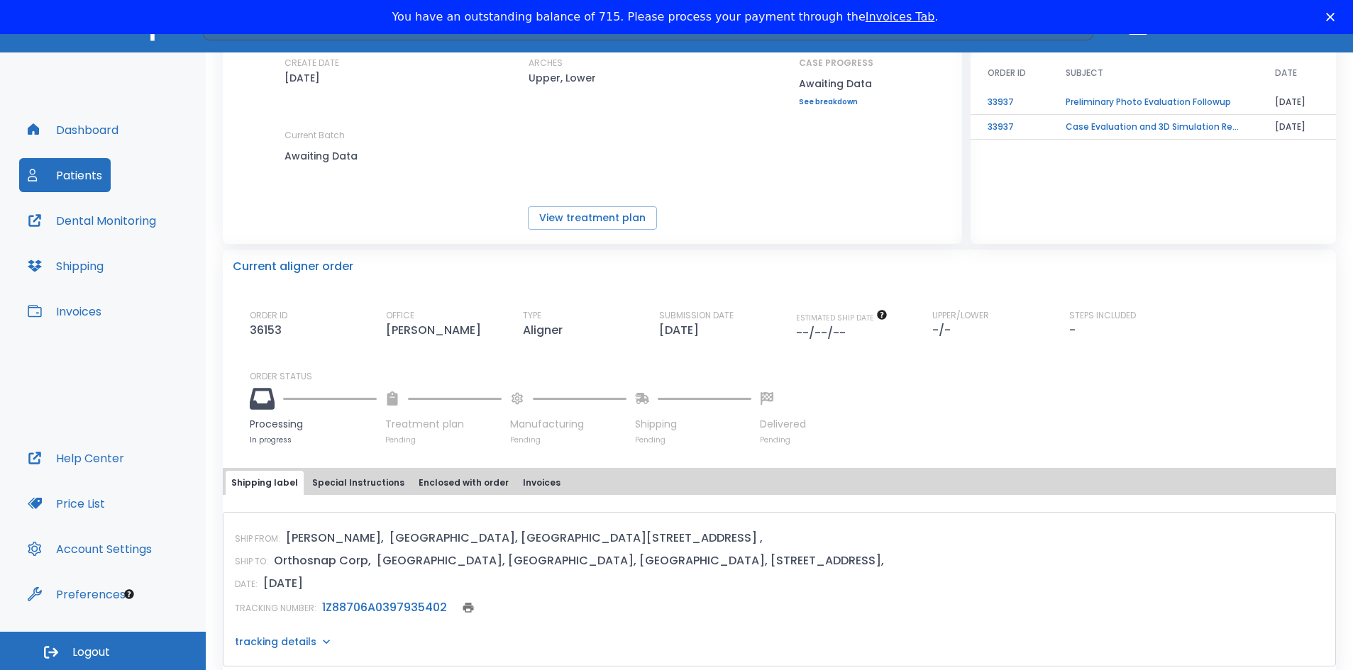
scroll to position [258, 0]
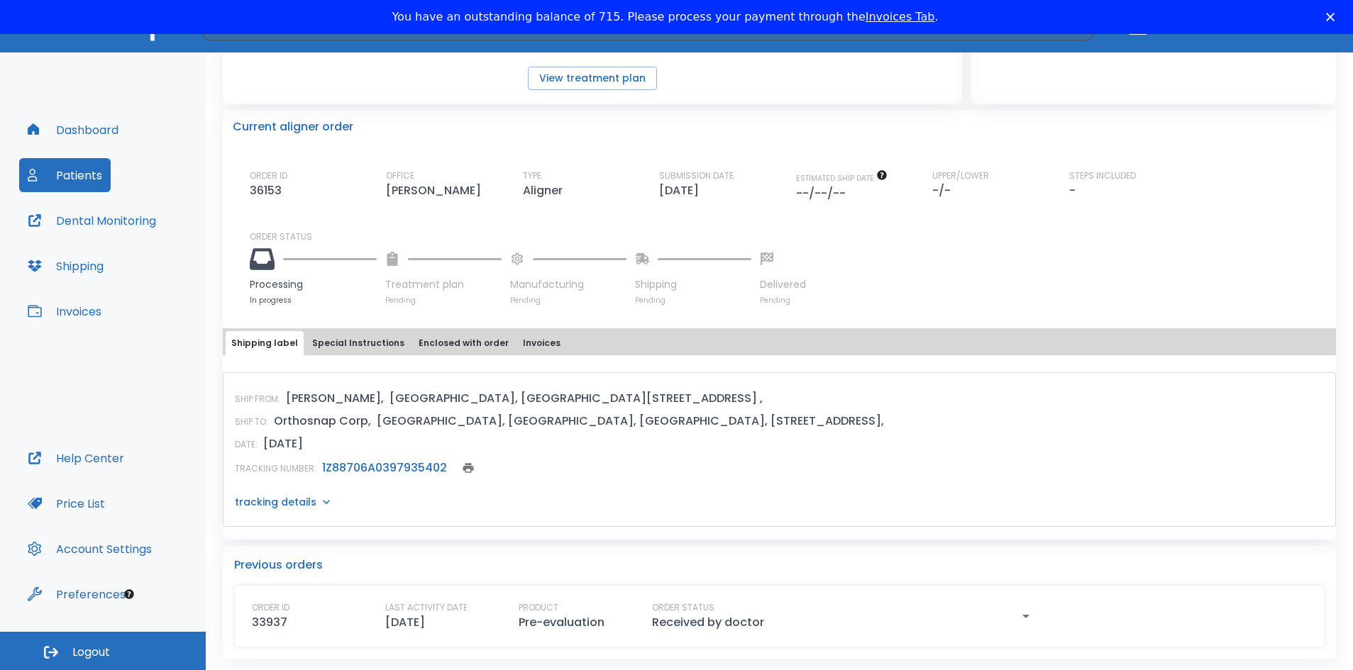
click at [293, 506] on p "tracking details" at bounding box center [276, 502] width 82 height 14
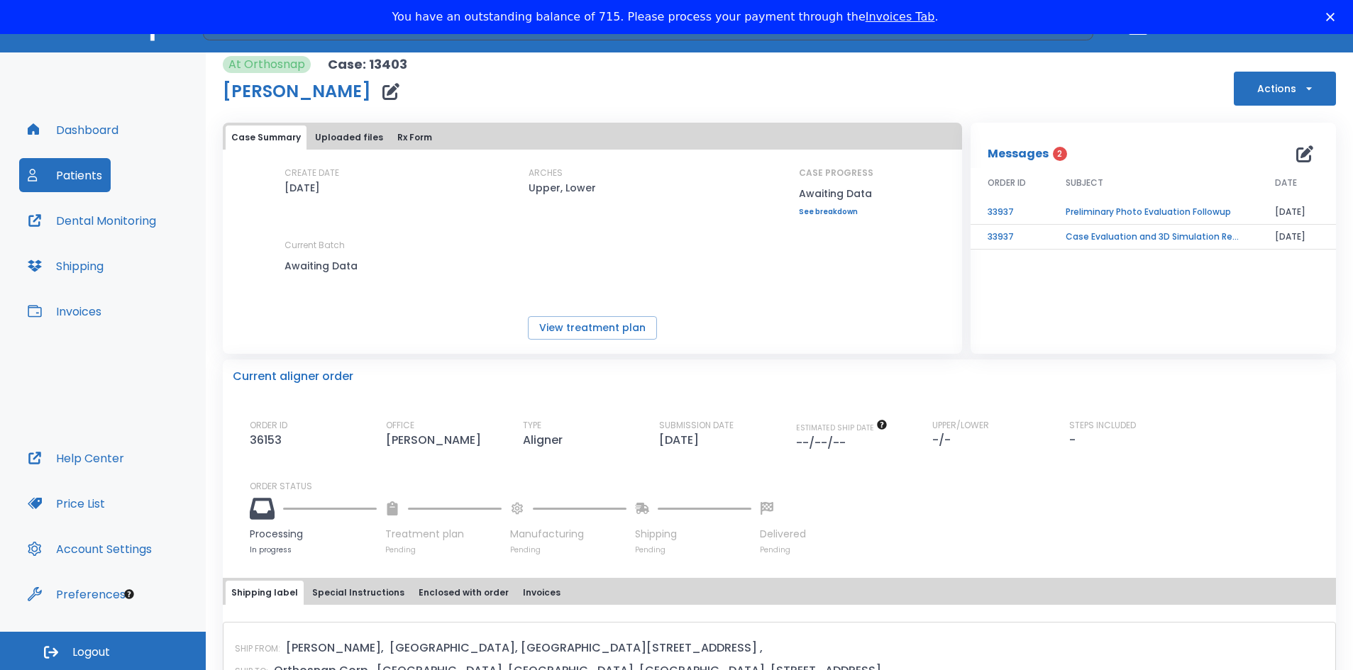
scroll to position [0, 0]
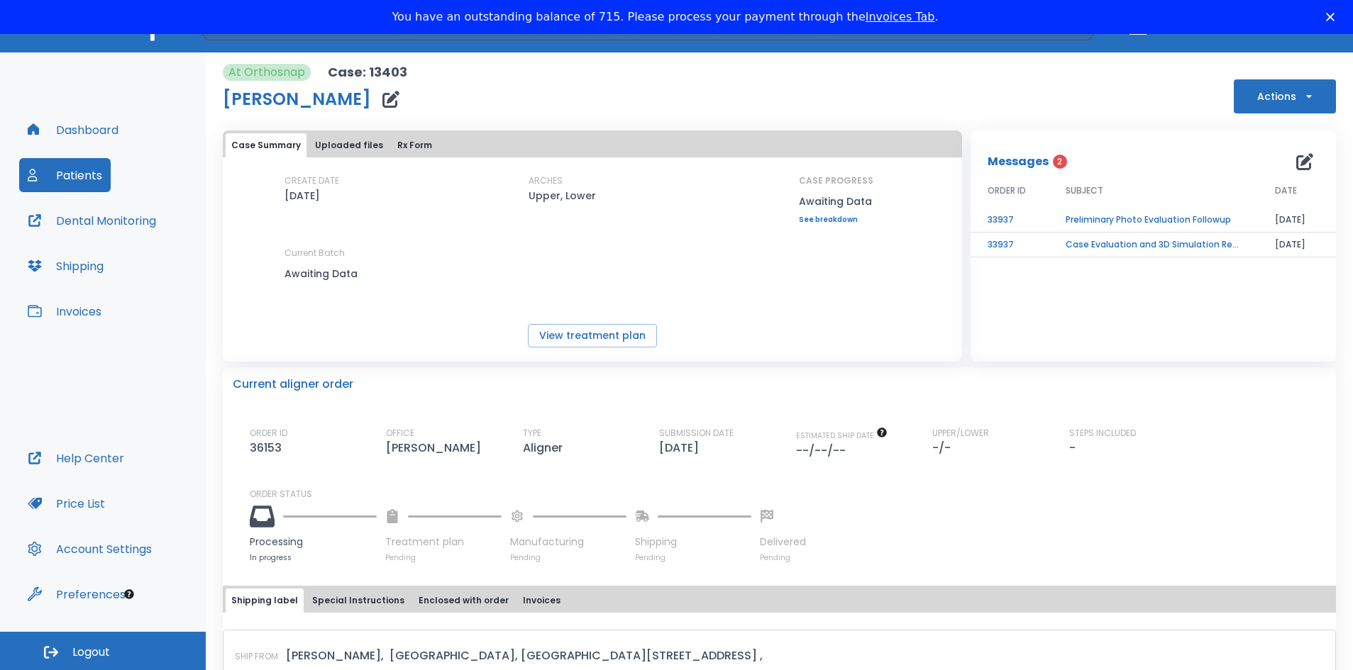
click at [1332, 9] on div "You have an outstanding balance of 715. Please process your payment through the…" at bounding box center [676, 17] width 1353 height 23
click at [1334, 17] on polygon "Close" at bounding box center [1330, 17] width 9 height 9
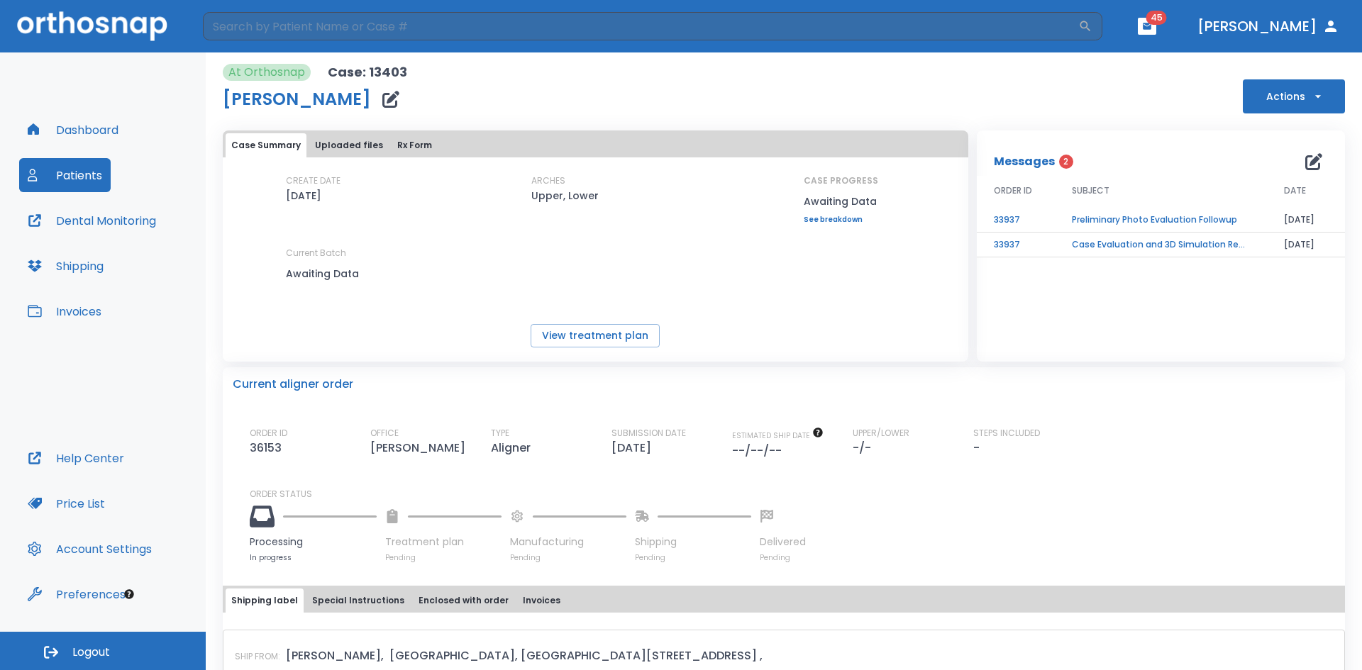
click at [1319, 21] on button "[PERSON_NAME]" at bounding box center [1268, 26] width 153 height 26
click at [1335, 27] on icon "button" at bounding box center [1330, 26] width 17 height 17
click at [1156, 26] on button "button" at bounding box center [1147, 26] width 18 height 17
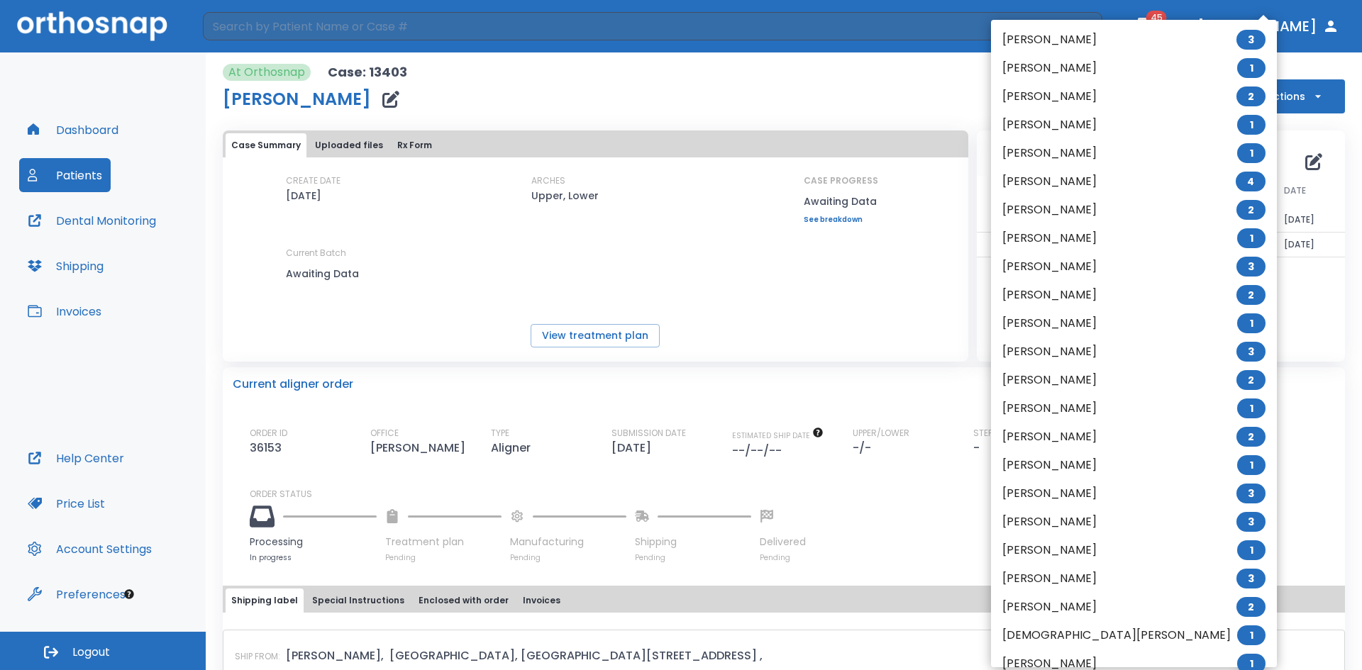
click at [1281, 26] on div at bounding box center [681, 335] width 1362 height 670
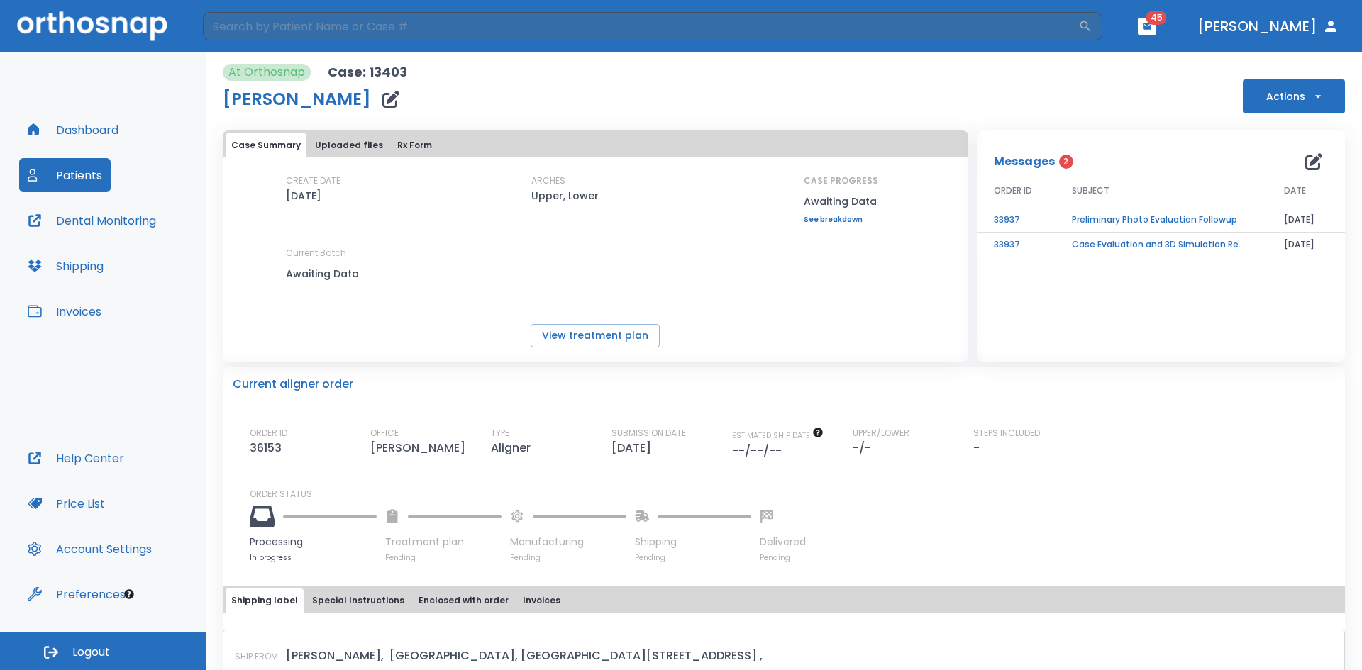
click at [1327, 27] on icon "button" at bounding box center [1330, 26] width 17 height 17
click at [1322, 99] on button "Actions" at bounding box center [1294, 96] width 102 height 34
click at [1322, 99] on div at bounding box center [681, 335] width 1362 height 670
click at [1268, 22] on button "[PERSON_NAME]" at bounding box center [1268, 26] width 153 height 26
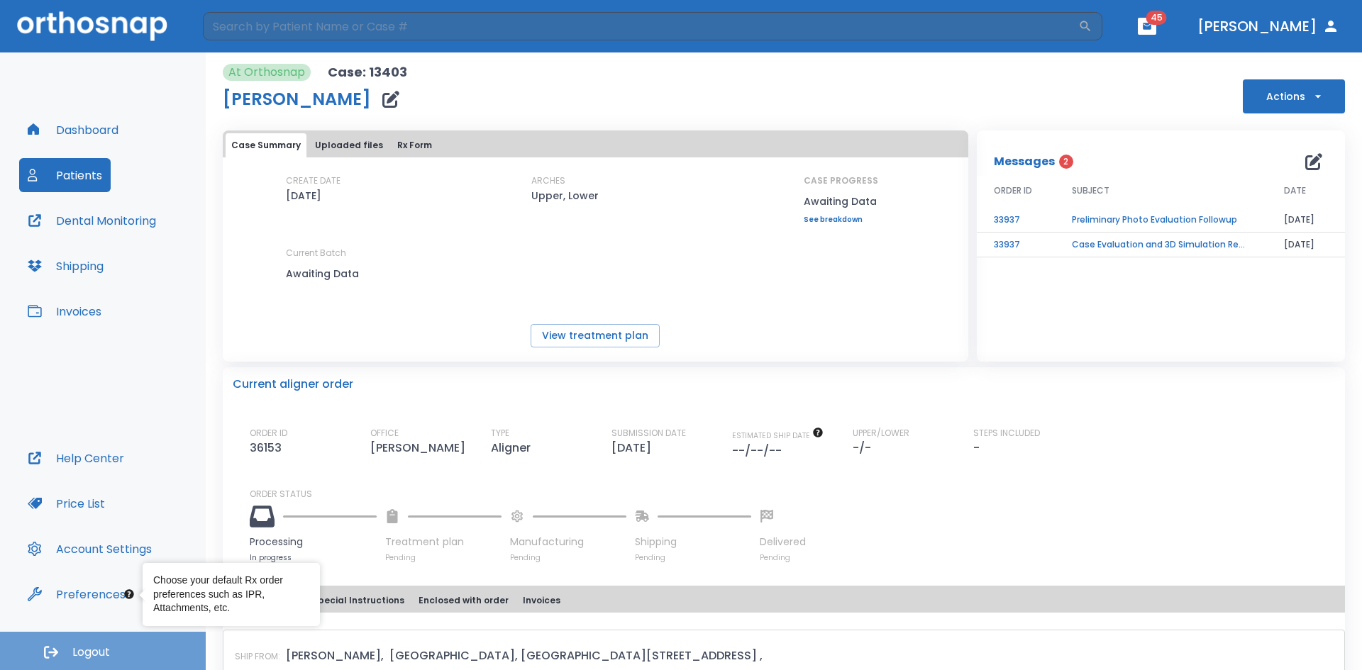
click at [108, 651] on span "Logout" at bounding box center [91, 653] width 38 height 16
